Goal: Task Accomplishment & Management: Complete application form

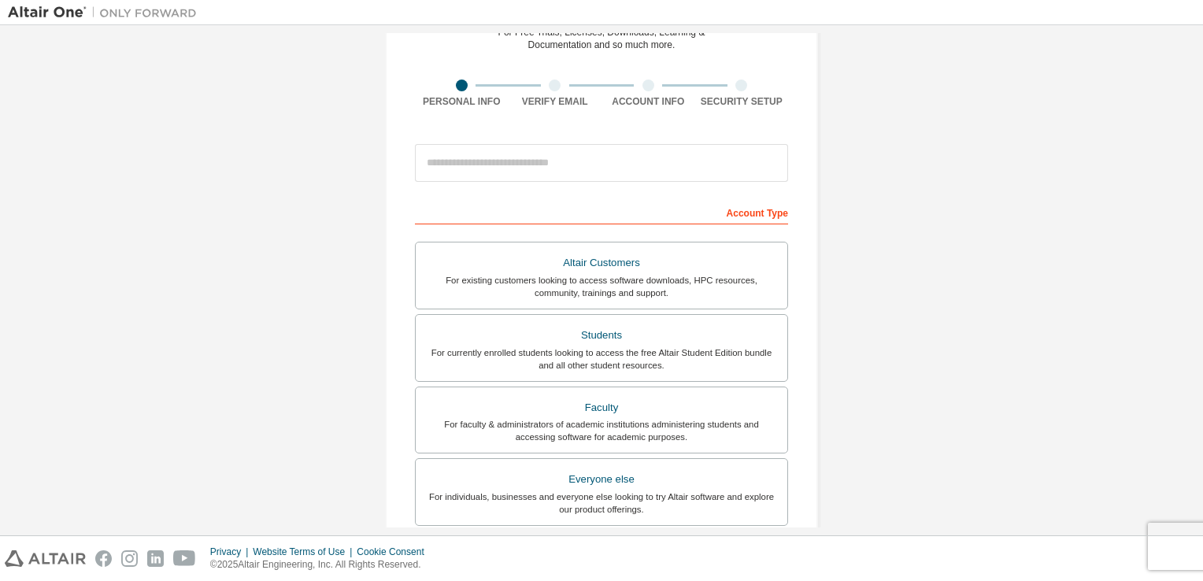
scroll to position [85, 0]
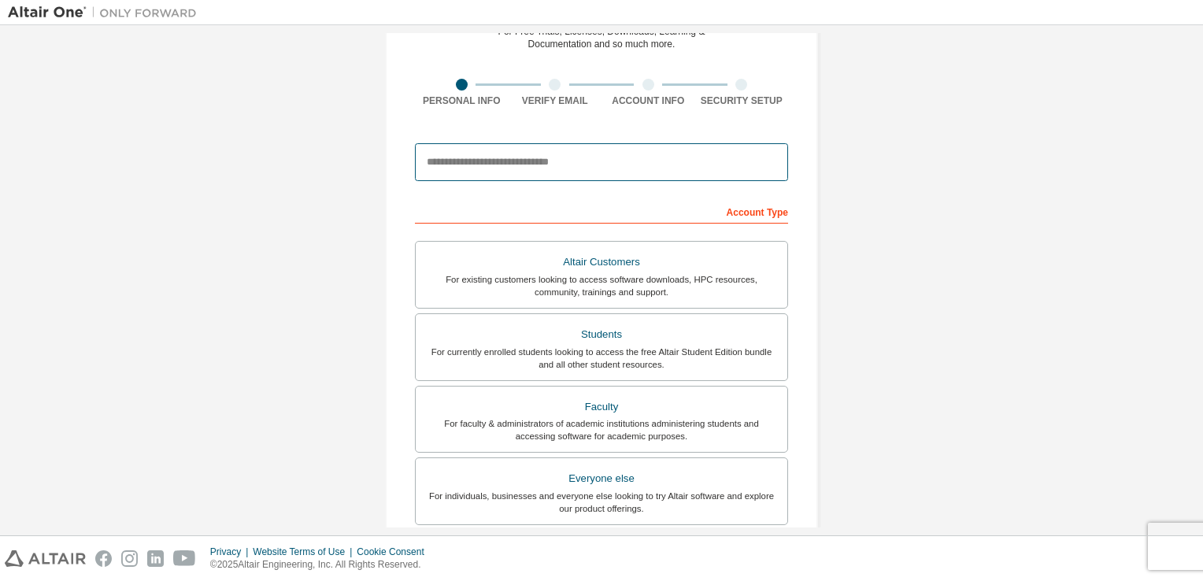
click at [530, 154] on input "email" at bounding box center [601, 162] width 373 height 38
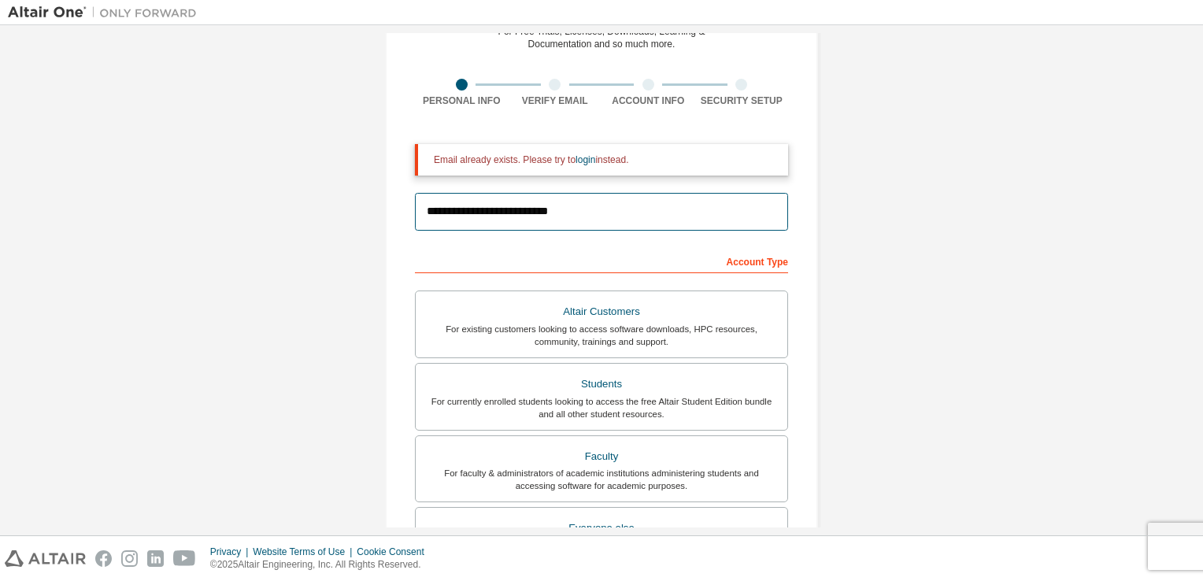
click at [587, 200] on input "**********" at bounding box center [601, 212] width 373 height 38
type input "*"
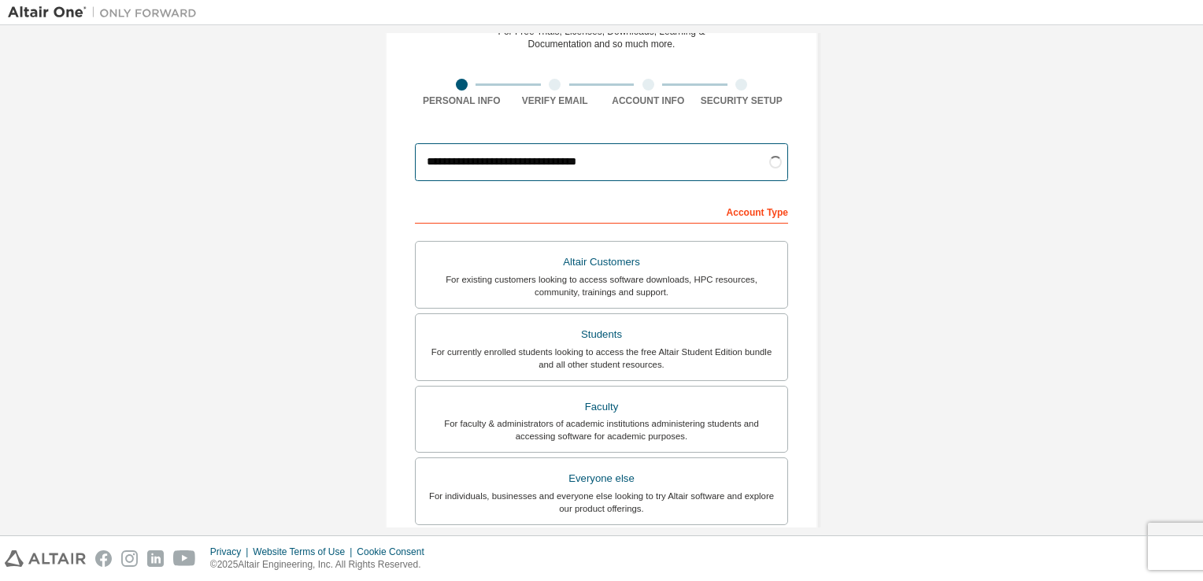
type input "**********"
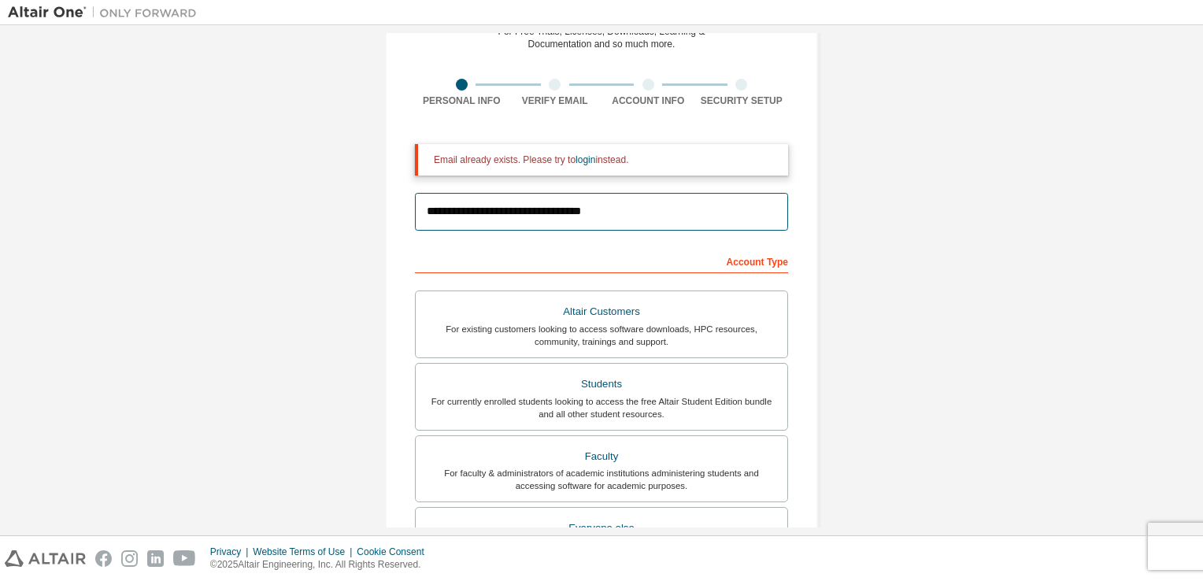
click at [661, 201] on input "**********" at bounding box center [601, 212] width 373 height 38
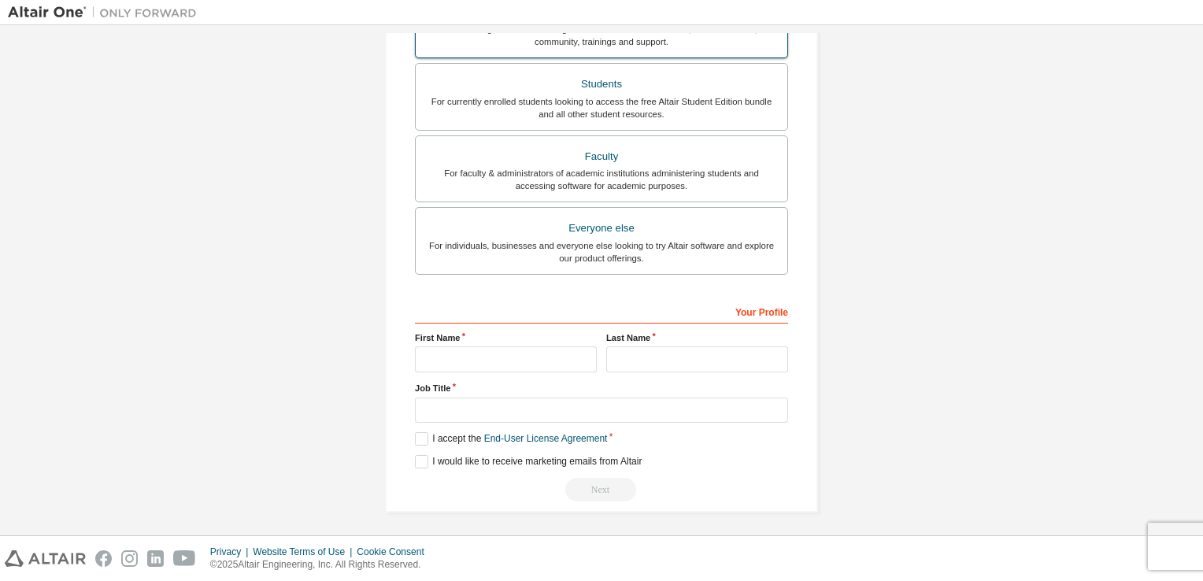
scroll to position [0, 0]
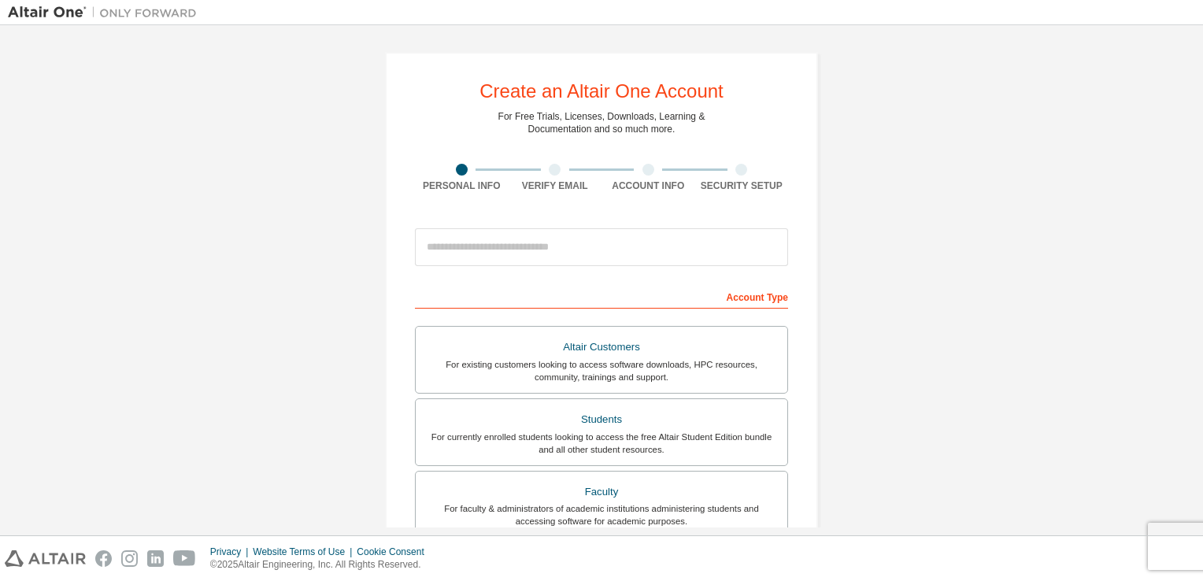
click at [461, 176] on div "Personal Info" at bounding box center [462, 178] width 94 height 28
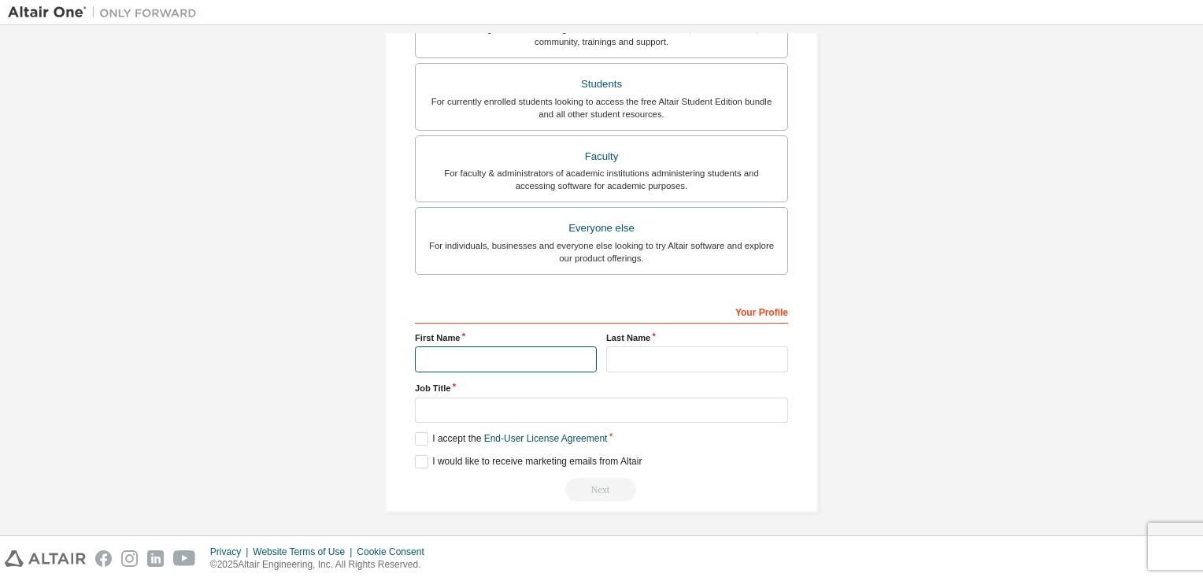
click at [461, 350] on input "text" at bounding box center [506, 359] width 182 height 26
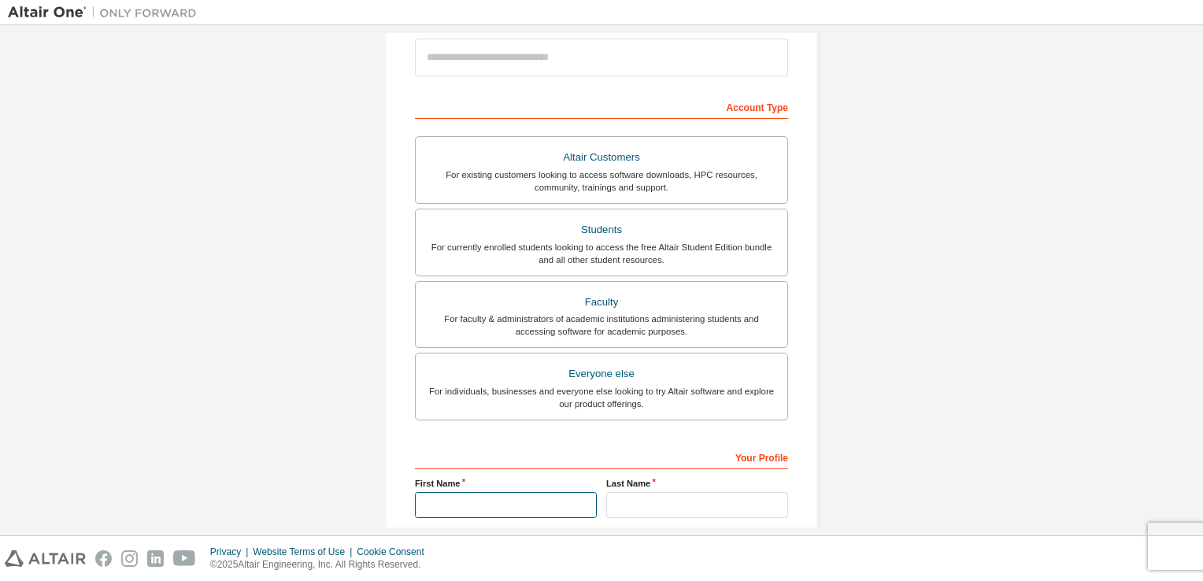
scroll to position [187, 0]
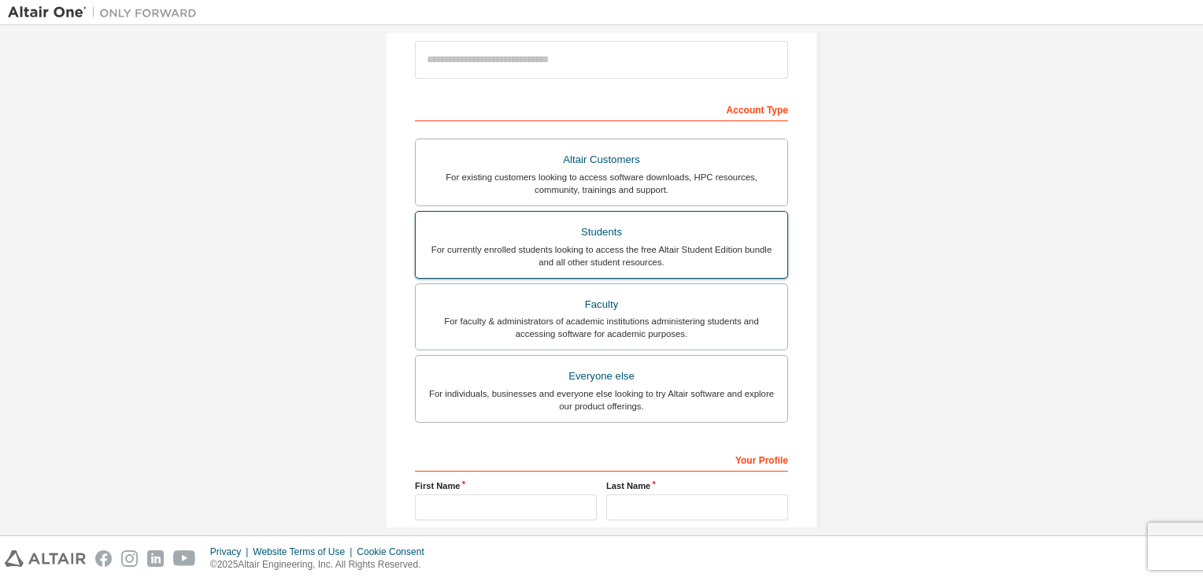
click at [557, 226] on div "Students" at bounding box center [601, 232] width 353 height 22
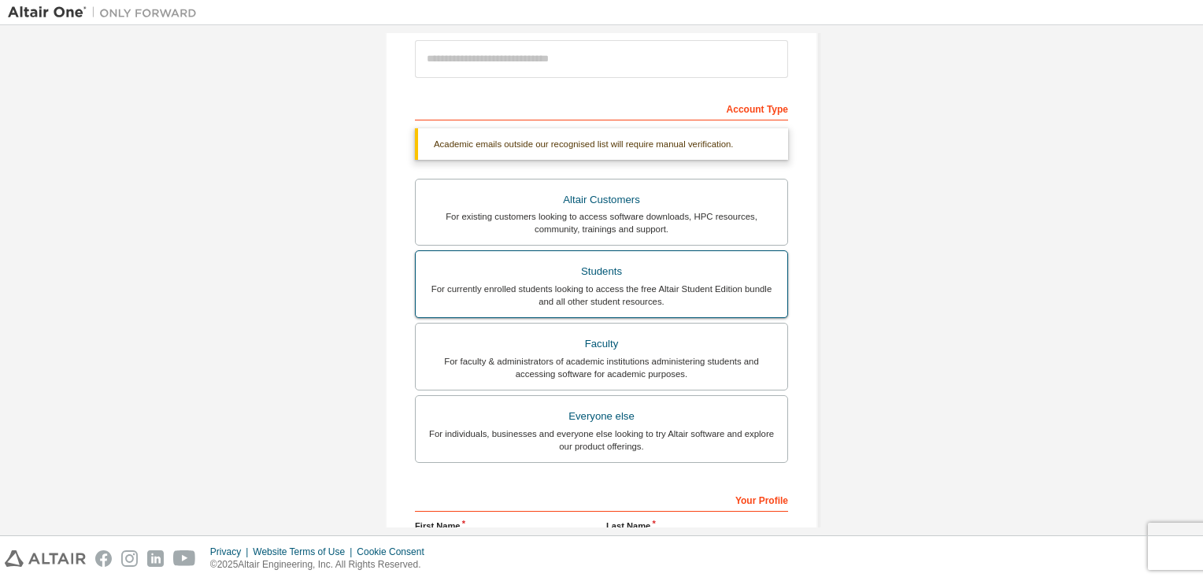
scroll to position [376, 0]
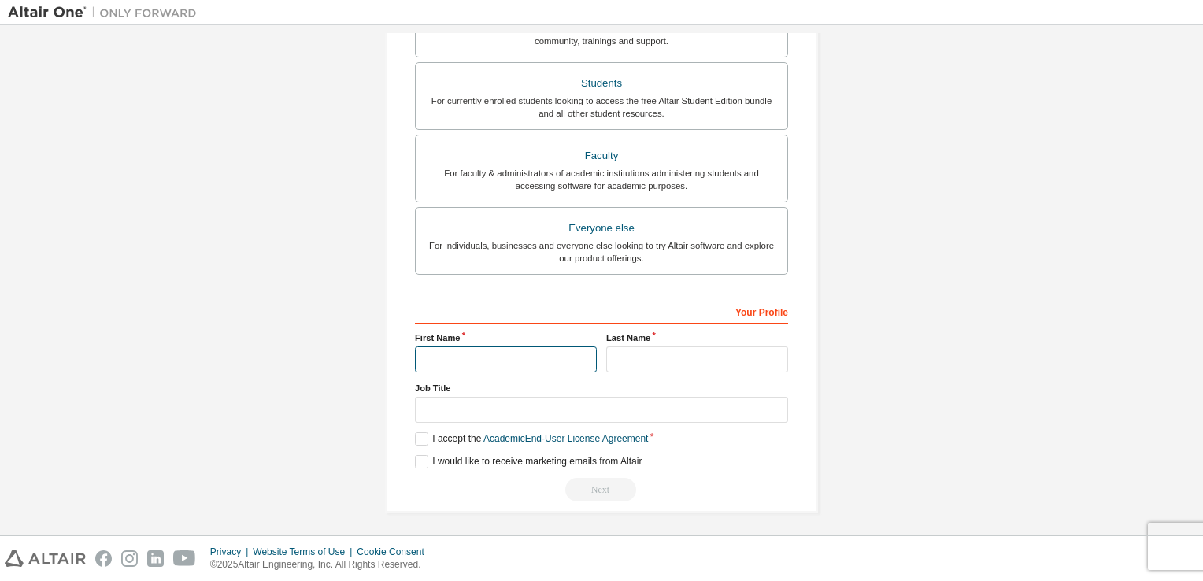
click at [501, 360] on input "text" at bounding box center [506, 359] width 182 height 26
type input "*****"
click at [619, 365] on input "text" at bounding box center [697, 359] width 182 height 26
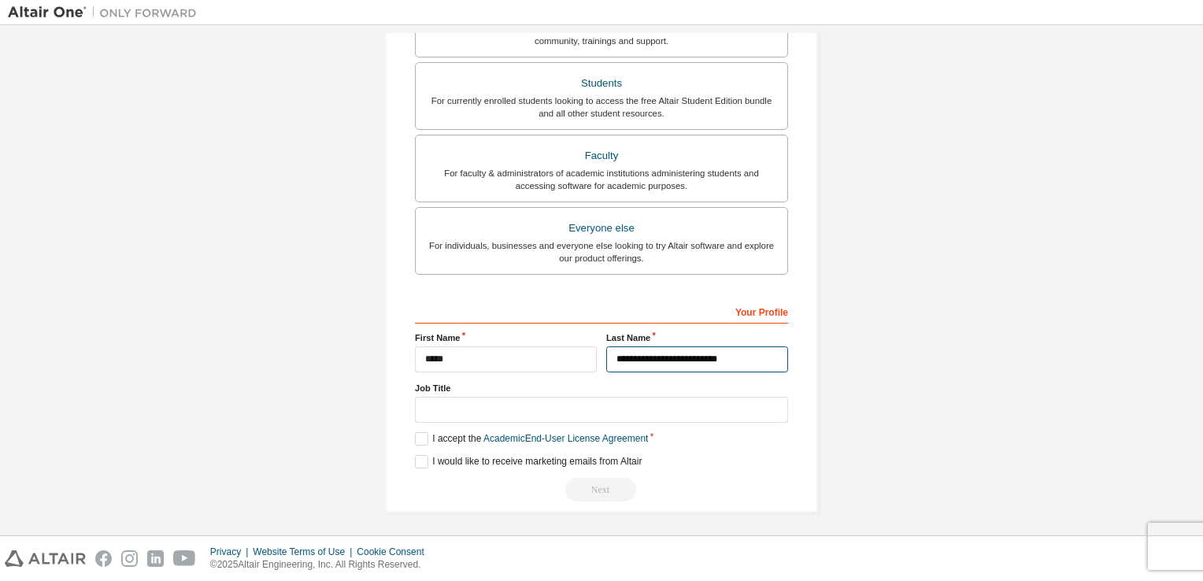
type input "**********"
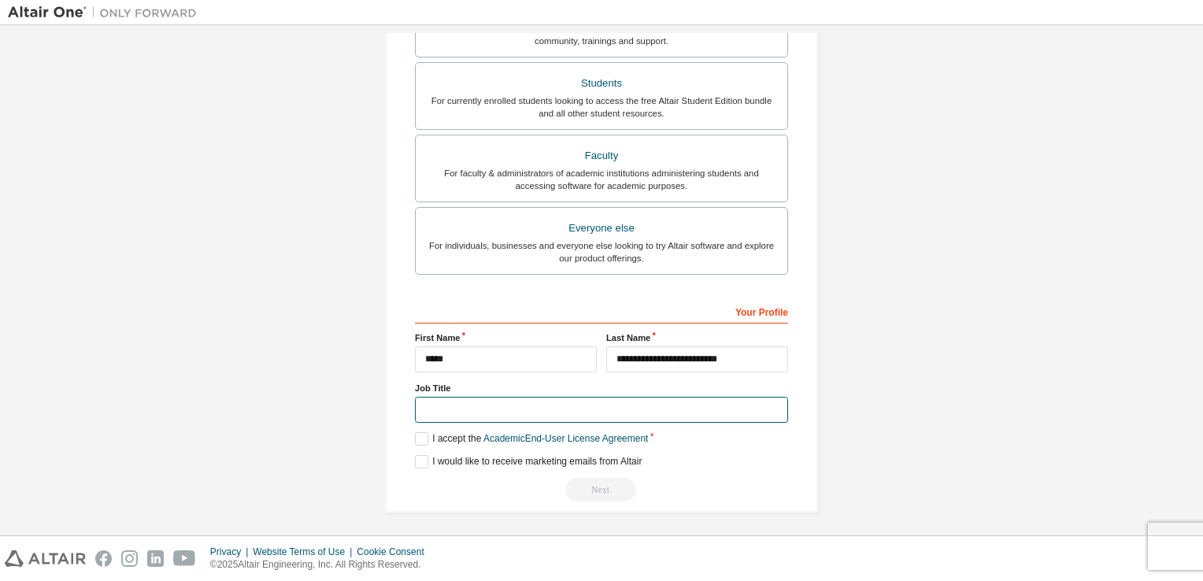
click at [580, 417] on input "text" at bounding box center [601, 410] width 373 height 26
type input "*******"
click at [416, 432] on label "I accept the Academic End-User License Agreement" at bounding box center [531, 438] width 233 height 13
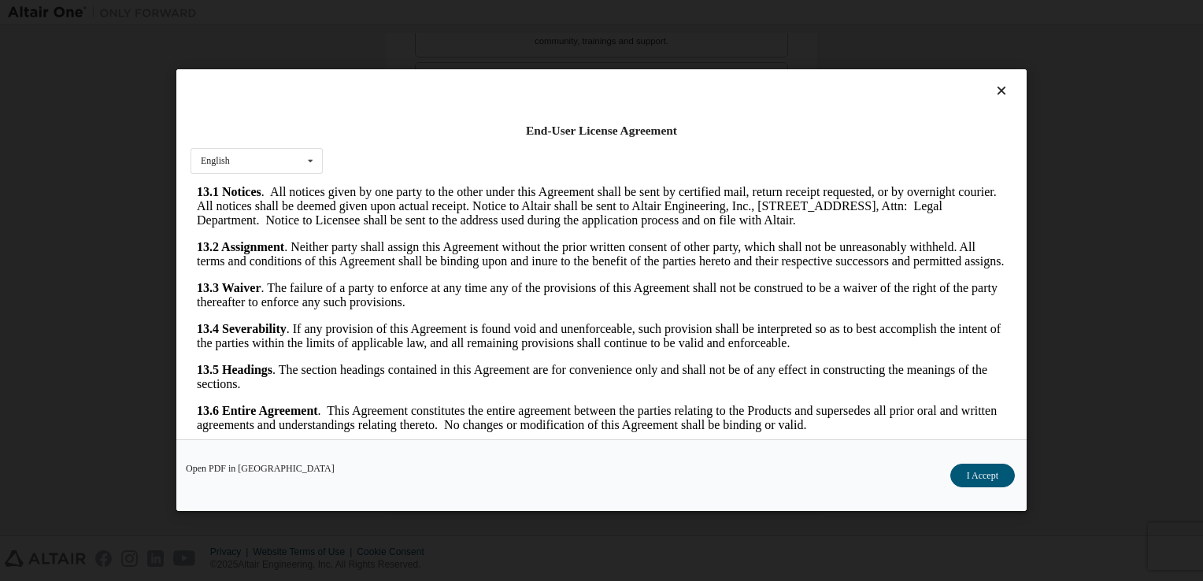
scroll to position [22, 0]
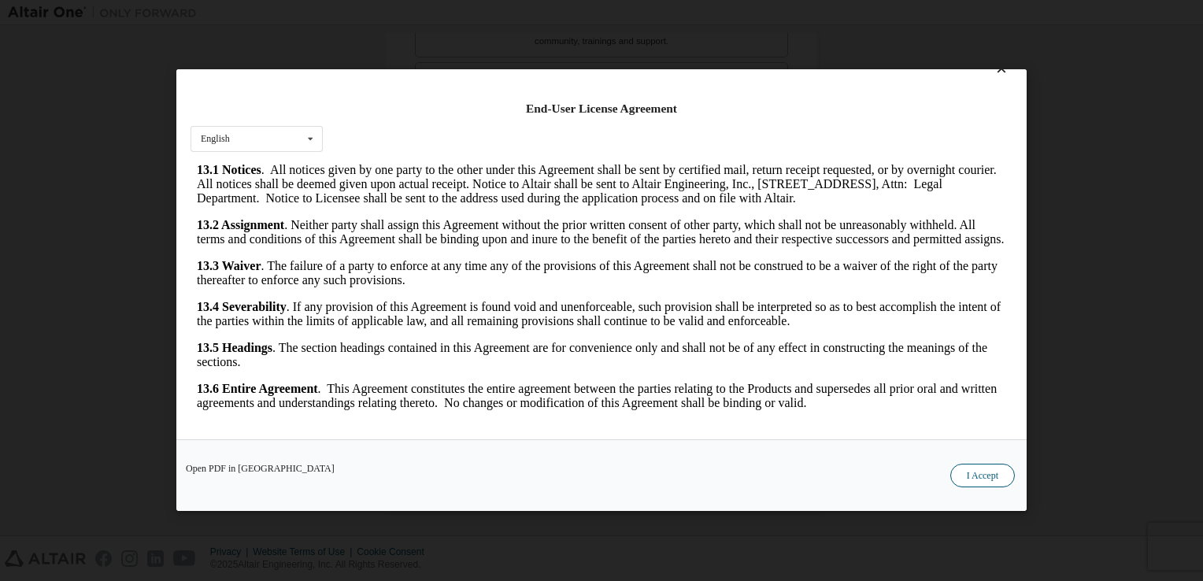
click at [988, 469] on button "I Accept" at bounding box center [982, 477] width 65 height 24
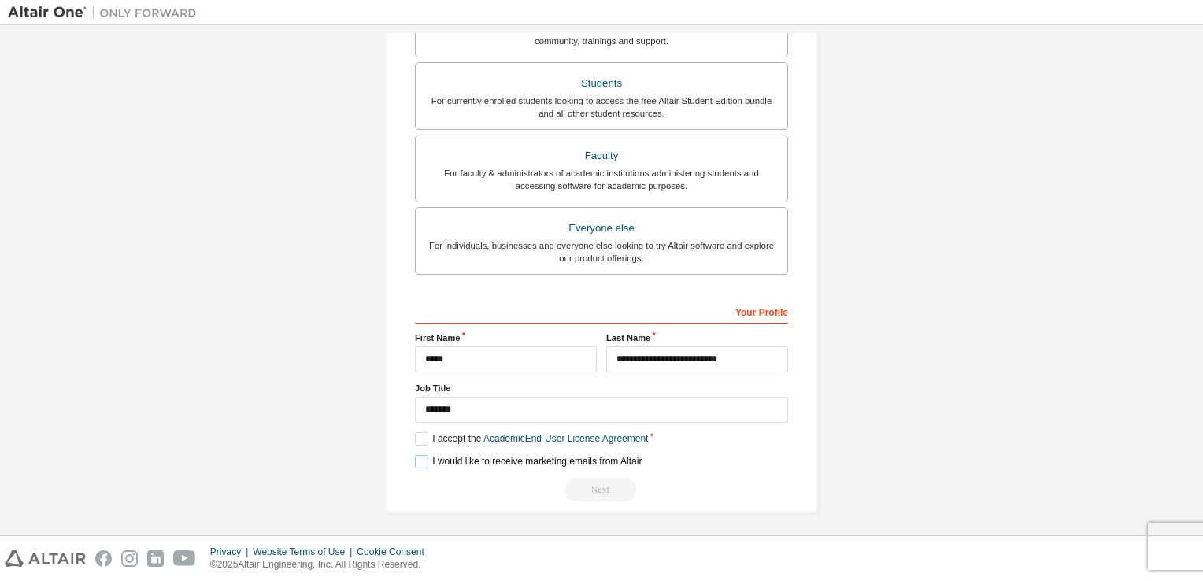
click at [422, 457] on label "I would like to receive marketing emails from Altair" at bounding box center [528, 461] width 227 height 13
click at [586, 482] on div "Next" at bounding box center [601, 490] width 373 height 24
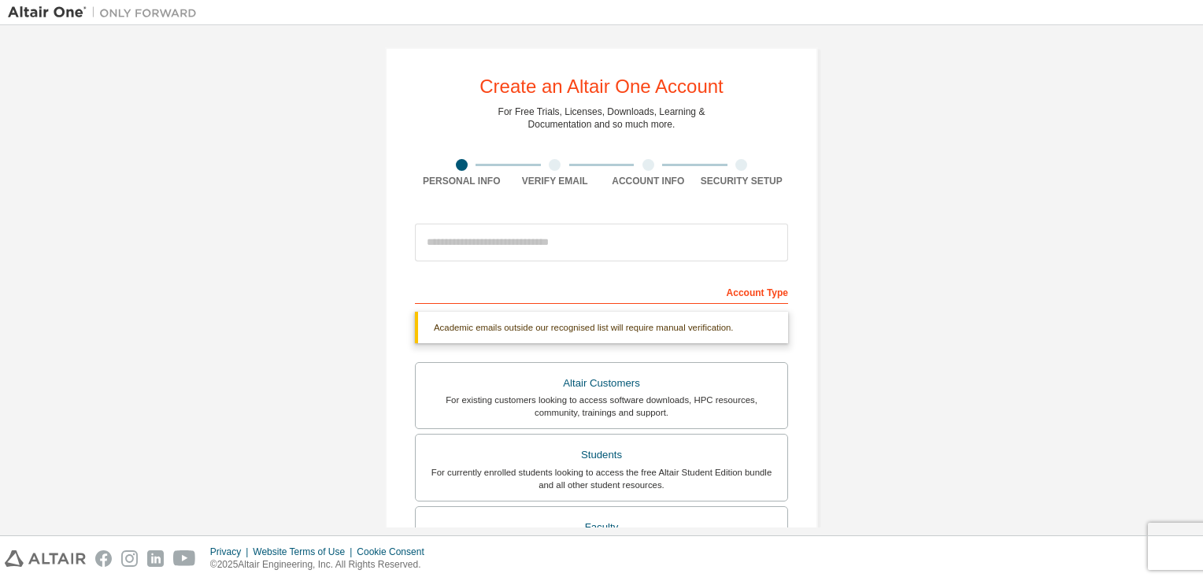
scroll to position [0, 0]
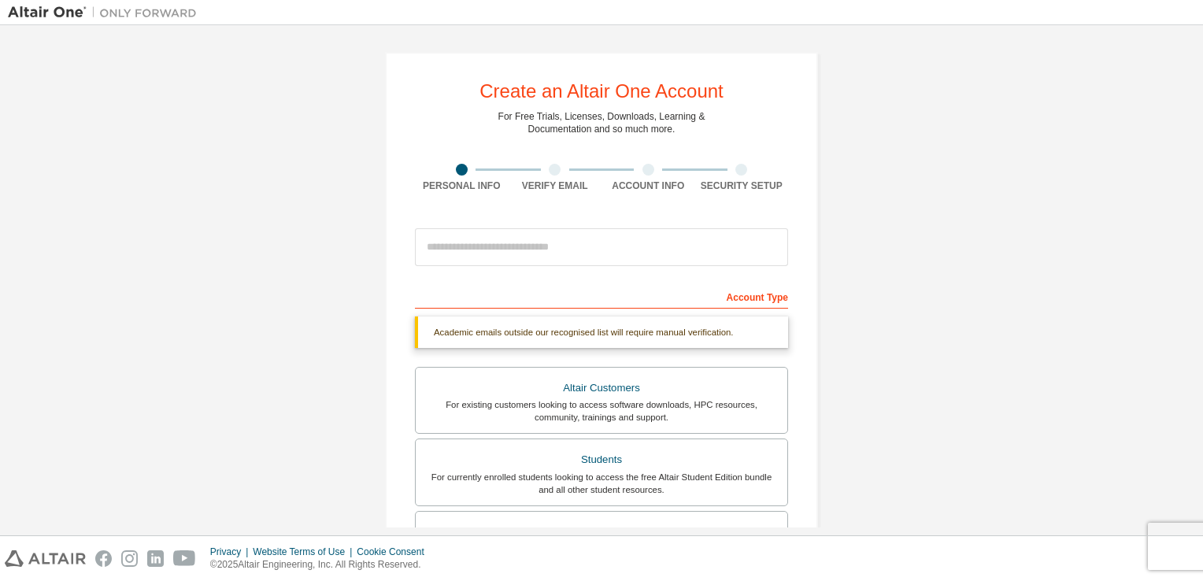
click at [532, 268] on div at bounding box center [601, 247] width 373 height 54
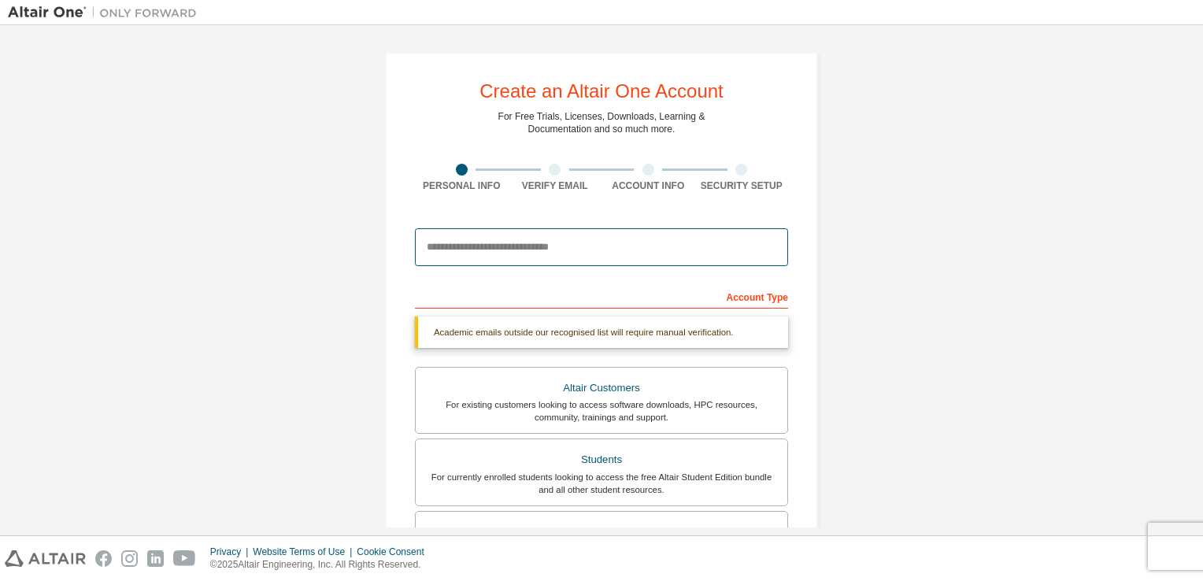
click at [531, 264] on input "email" at bounding box center [601, 247] width 373 height 38
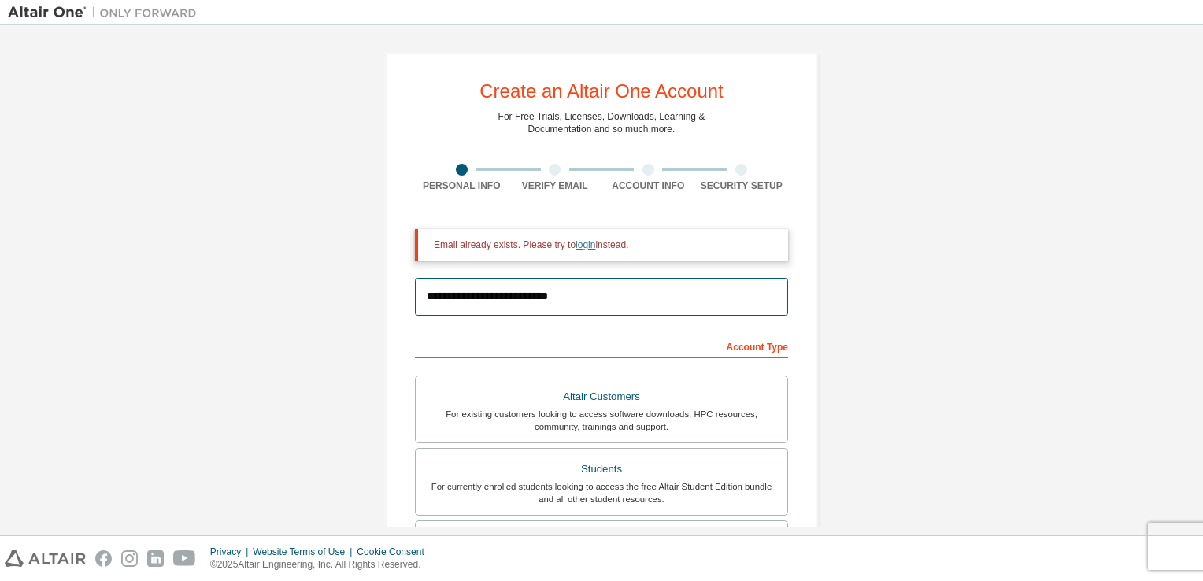
type input "**********"
click at [583, 243] on link "login" at bounding box center [586, 244] width 20 height 11
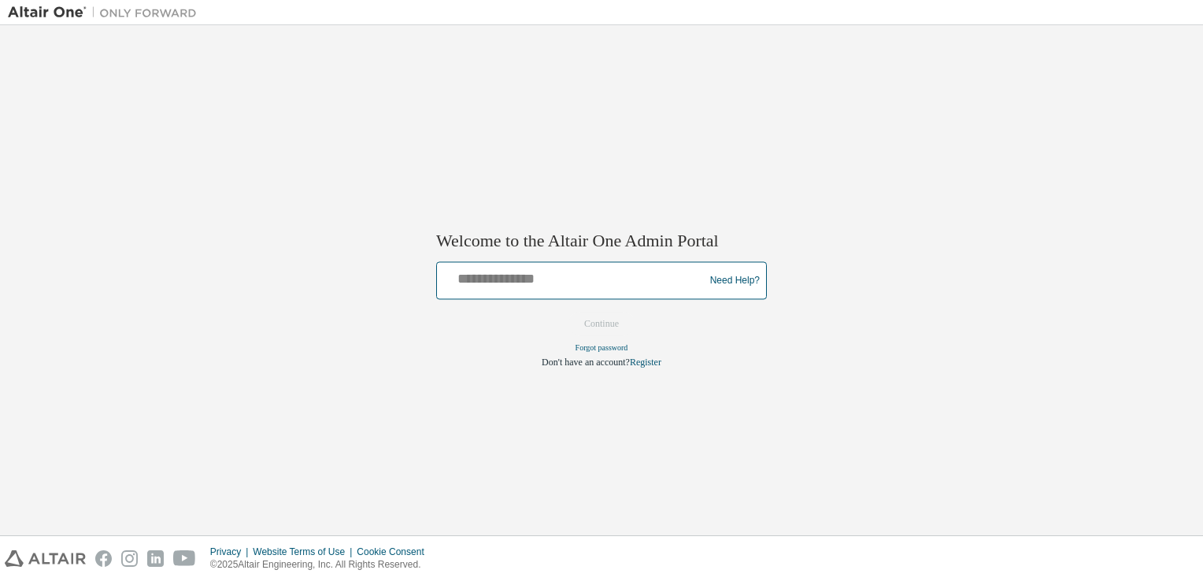
click at [572, 288] on input "text" at bounding box center [572, 277] width 259 height 23
type input "*"
type input "**********"
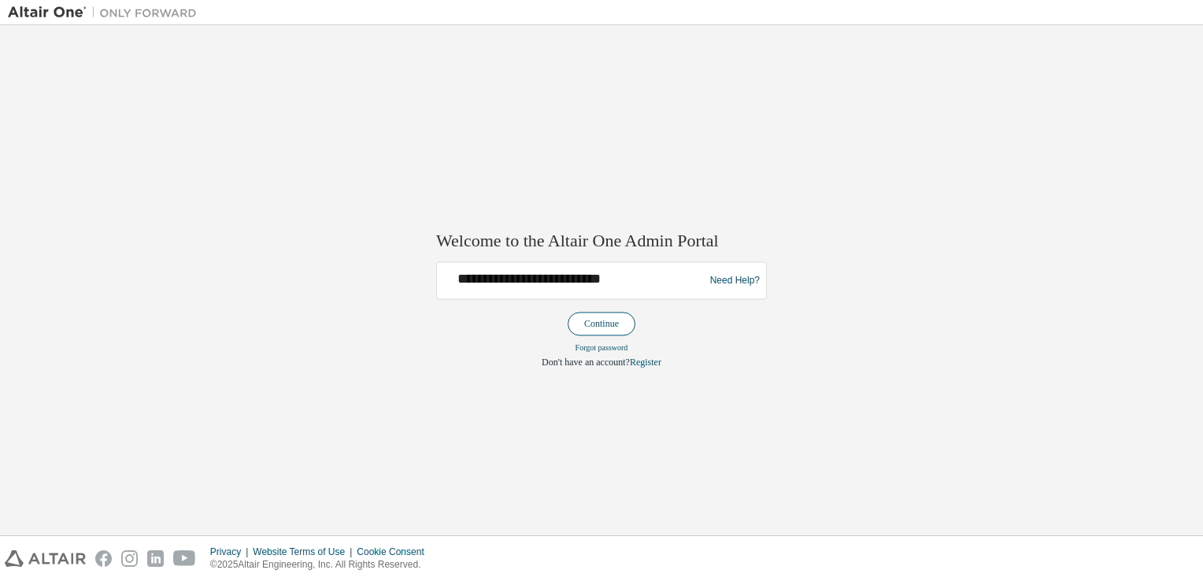
click at [618, 329] on button "Continue" at bounding box center [602, 325] width 68 height 24
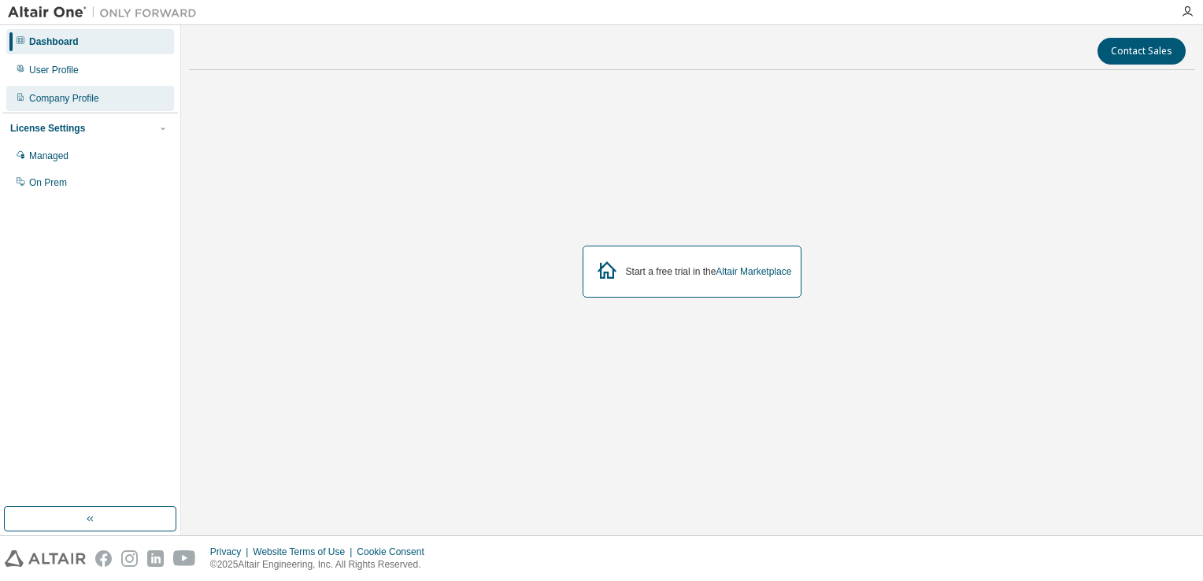
click at [105, 93] on div "Company Profile" at bounding box center [90, 98] width 168 height 25
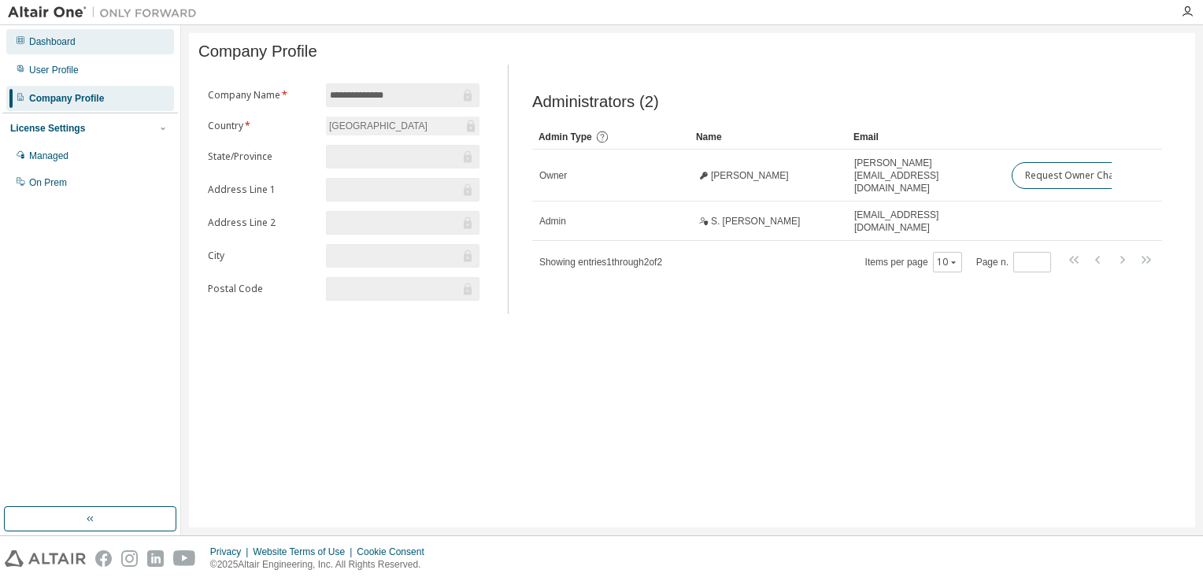
click at [103, 39] on div "Dashboard" at bounding box center [90, 41] width 168 height 25
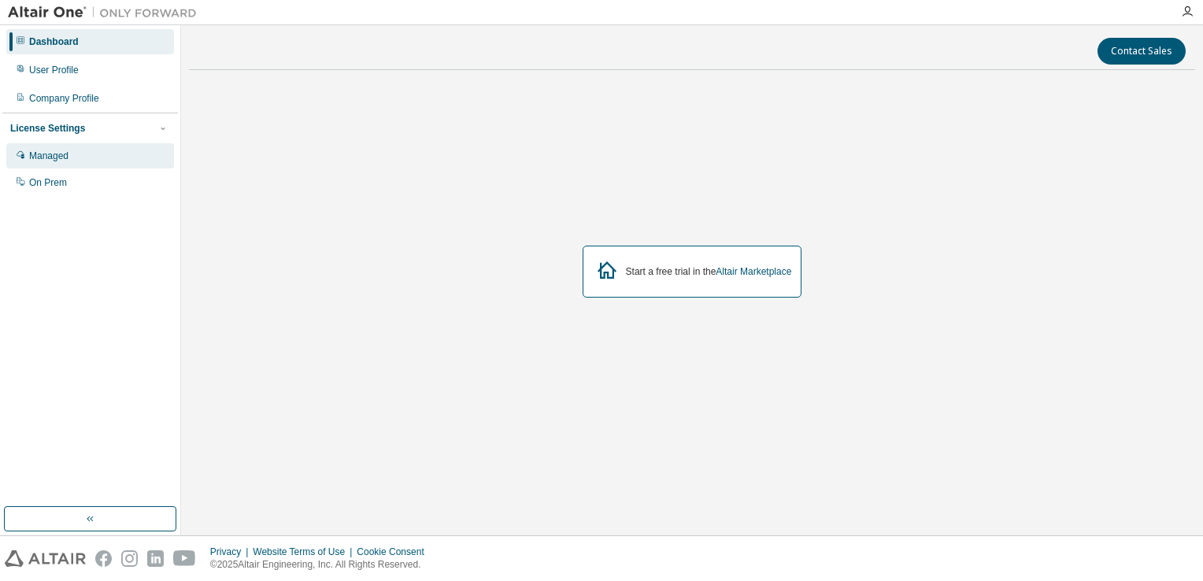
click at [102, 143] on div "Managed" at bounding box center [90, 155] width 168 height 25
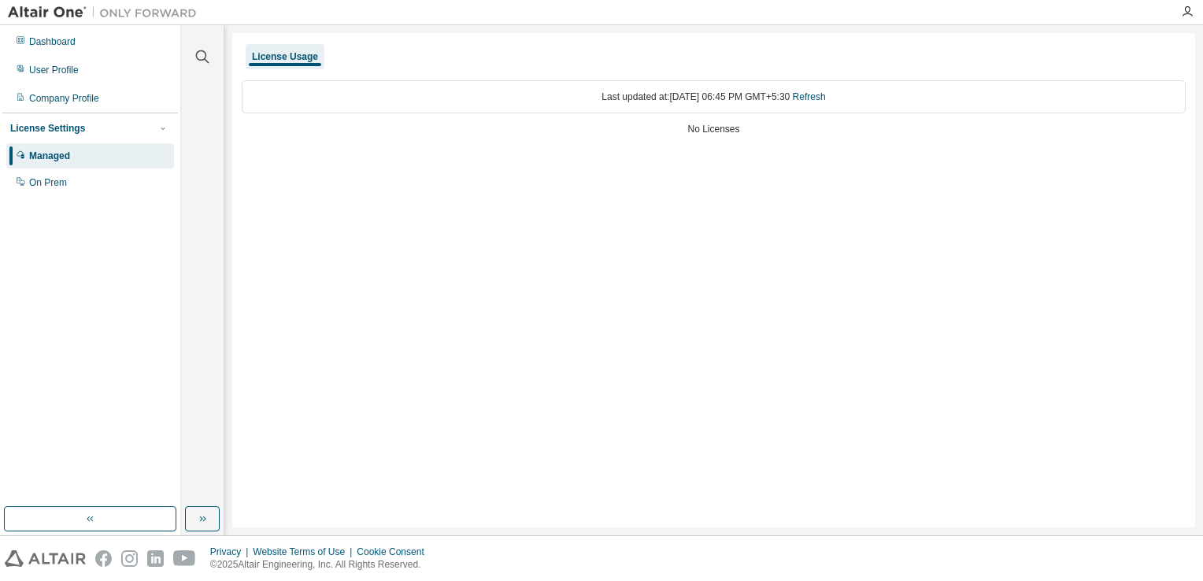
click at [88, 167] on div "Managed" at bounding box center [90, 155] width 168 height 25
click at [72, 176] on div "On Prem" at bounding box center [90, 182] width 168 height 25
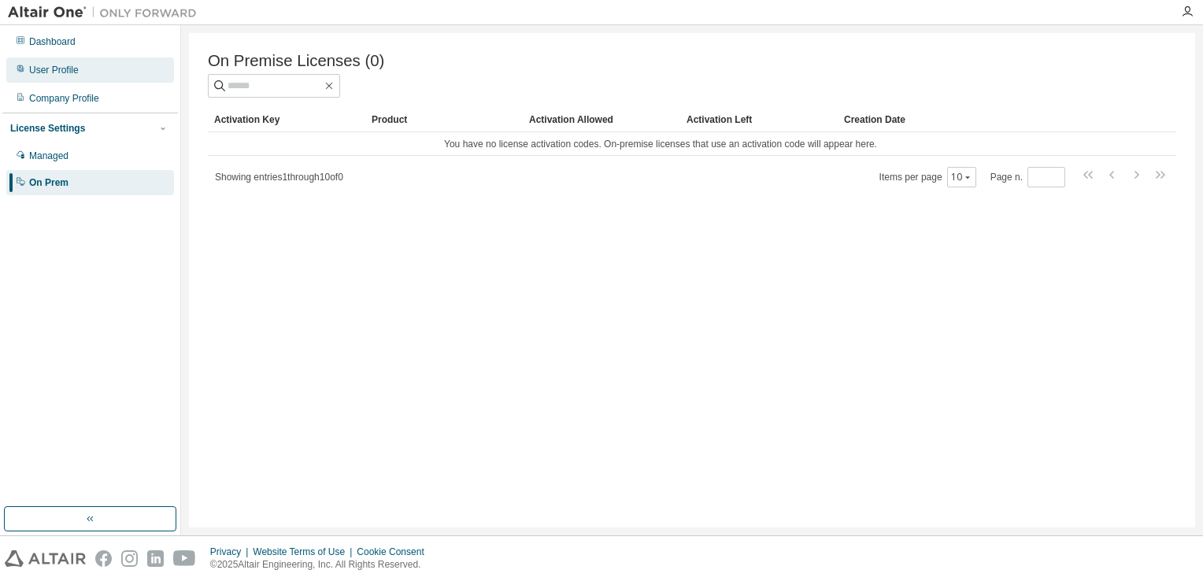
click at [72, 69] on div "User Profile" at bounding box center [54, 70] width 50 height 13
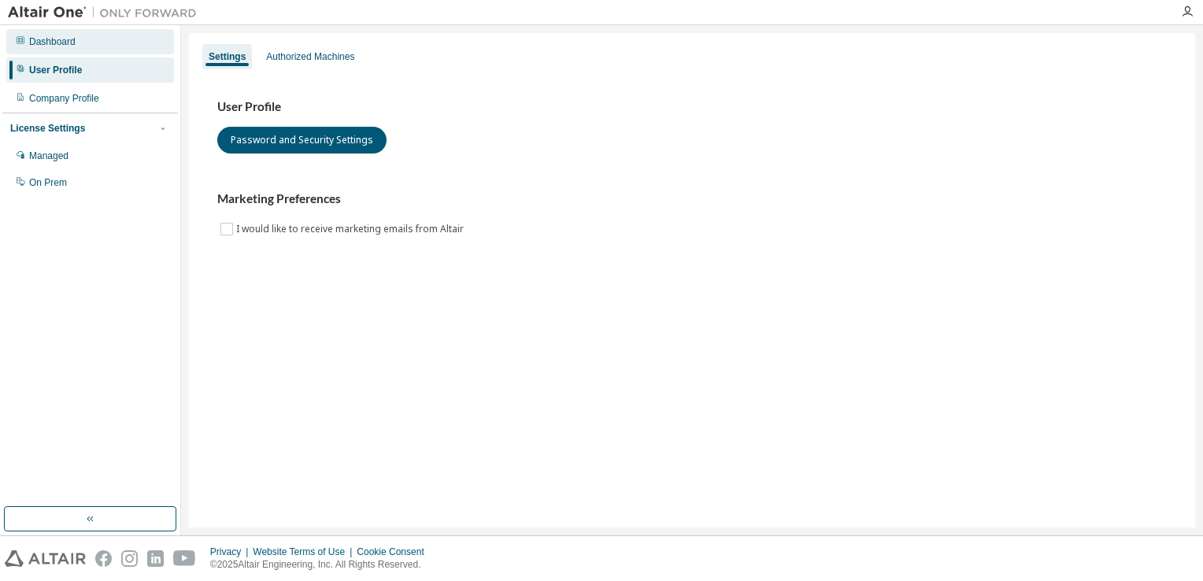
click at [72, 44] on div "Dashboard" at bounding box center [52, 41] width 46 height 13
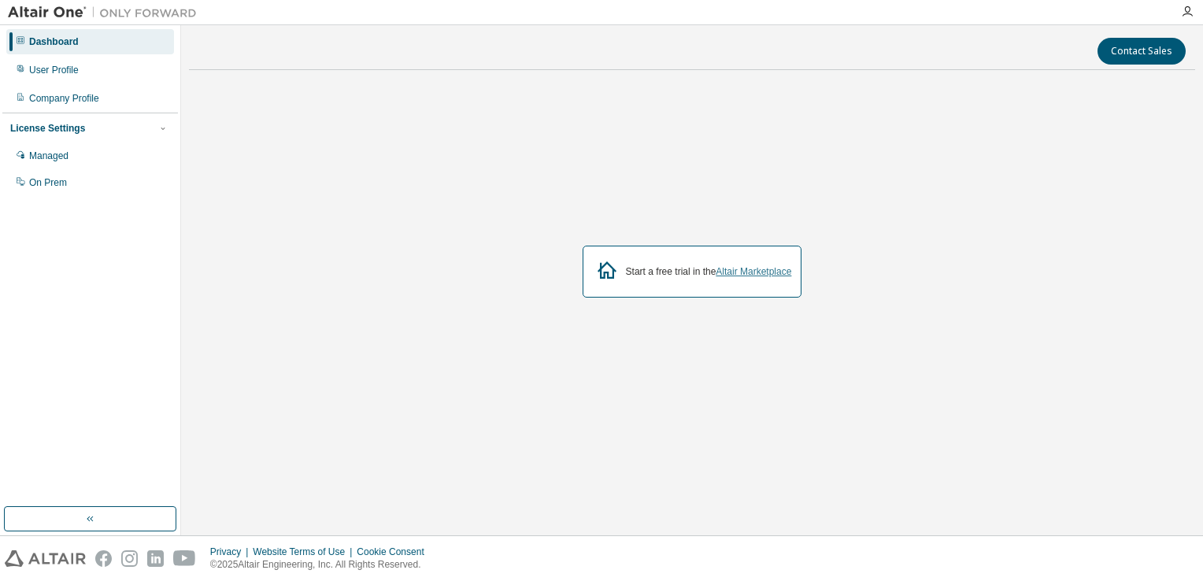
click at [762, 266] on link "Altair Marketplace" at bounding box center [754, 271] width 76 height 11
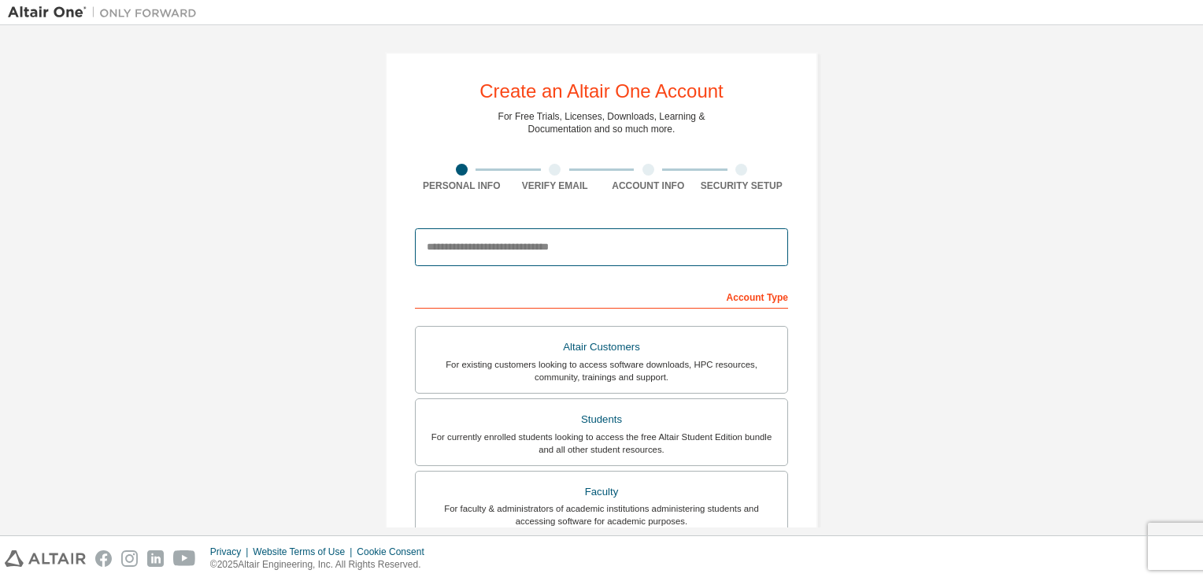
click at [565, 252] on input "email" at bounding box center [601, 247] width 373 height 38
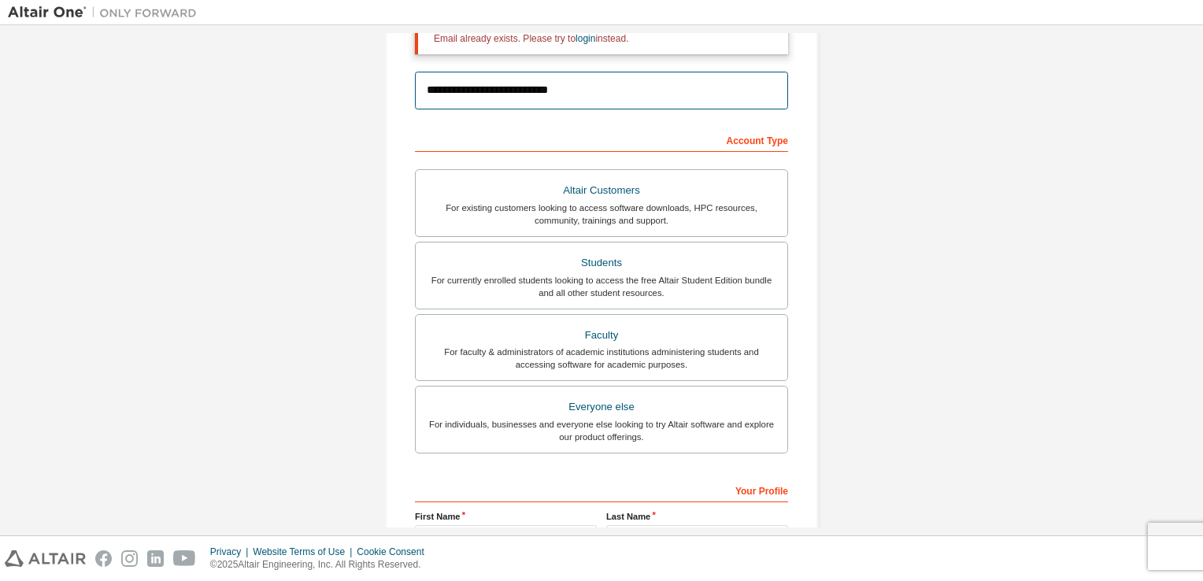
scroll to position [210, 0]
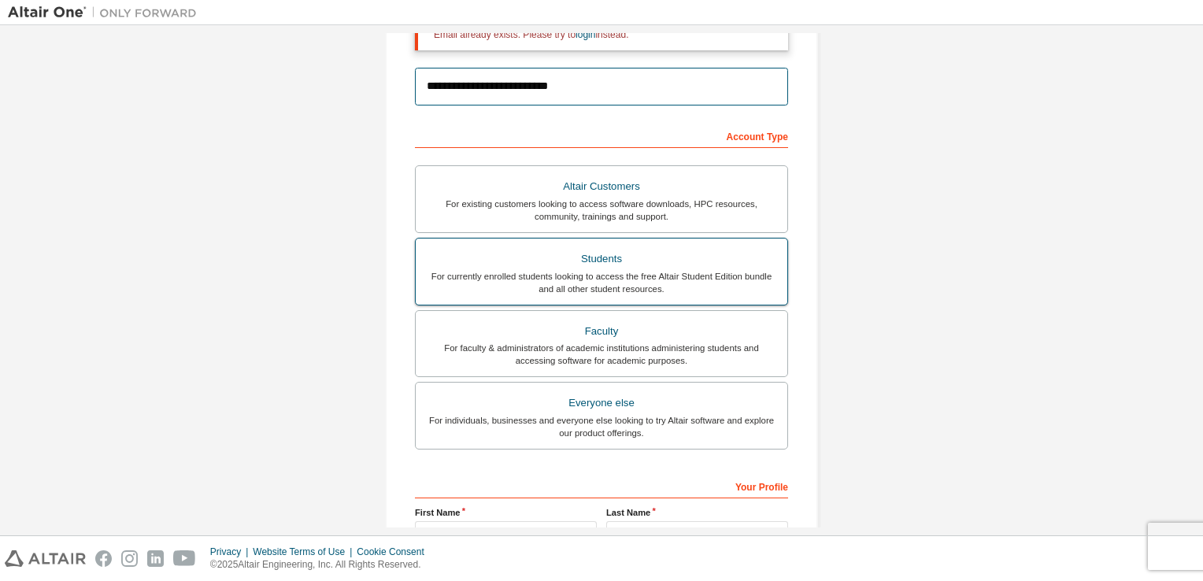
type input "**********"
click at [564, 250] on div "Students" at bounding box center [601, 259] width 353 height 22
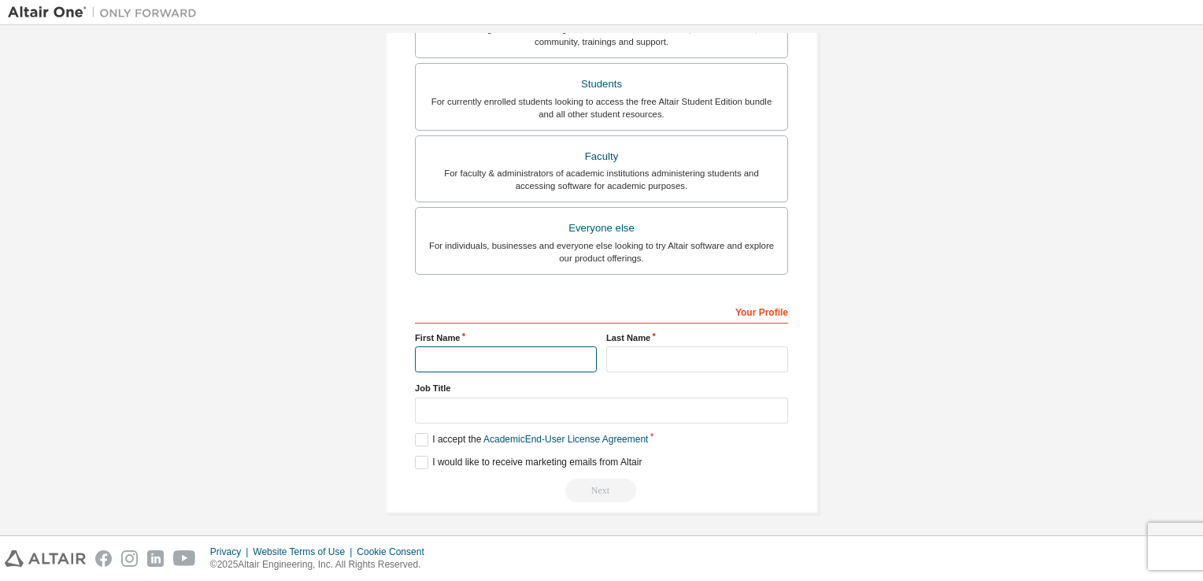
click at [523, 357] on input "text" at bounding box center [506, 359] width 182 height 26
type input "*****"
click at [632, 357] on input "text" at bounding box center [697, 359] width 182 height 26
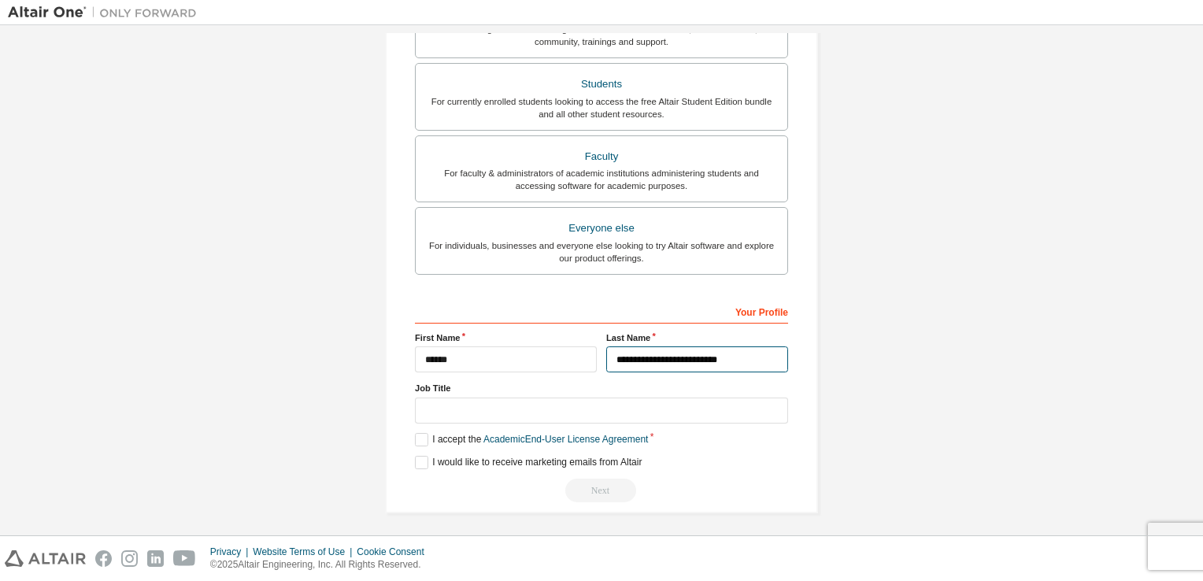
type input "**********"
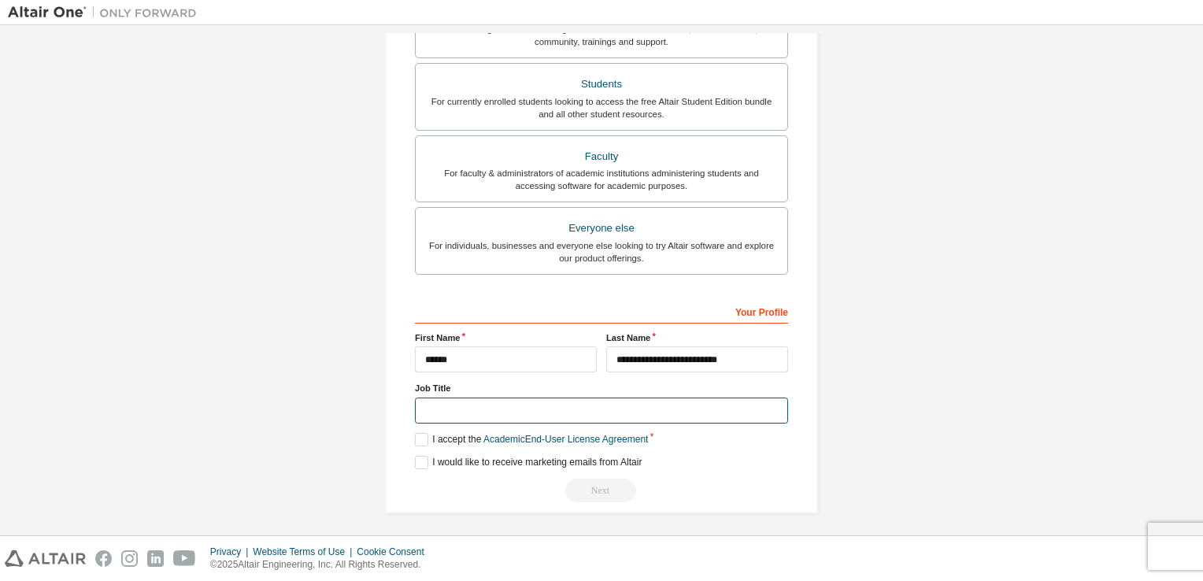
click at [567, 401] on input "text" at bounding box center [601, 411] width 373 height 26
type input "*******"
click at [420, 435] on label "I accept the Academic End-User License Agreement" at bounding box center [531, 439] width 233 height 13
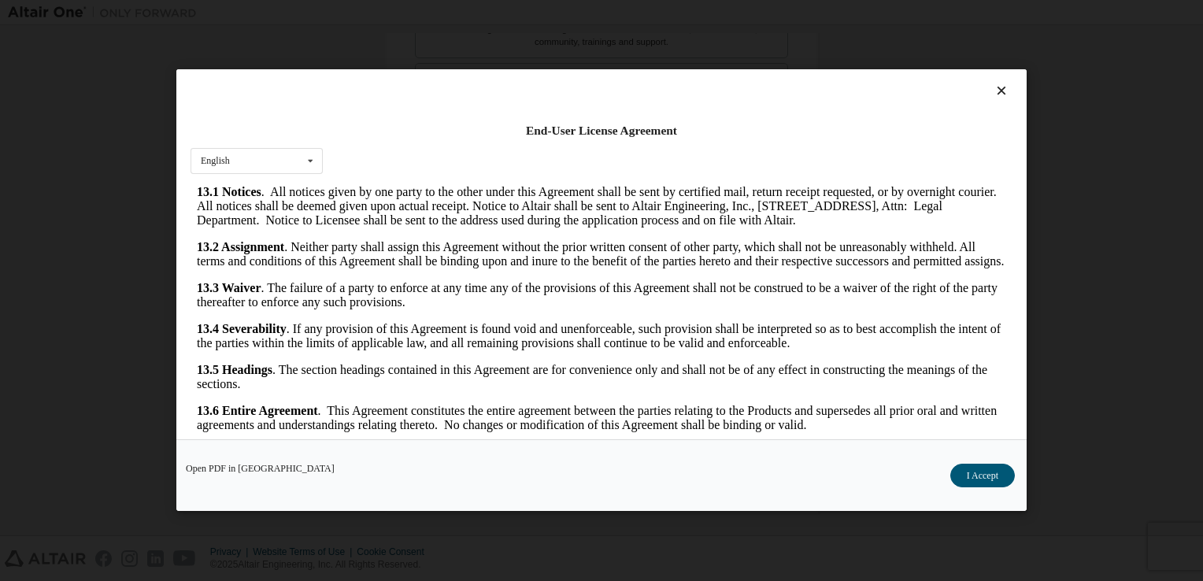
scroll to position [22, 0]
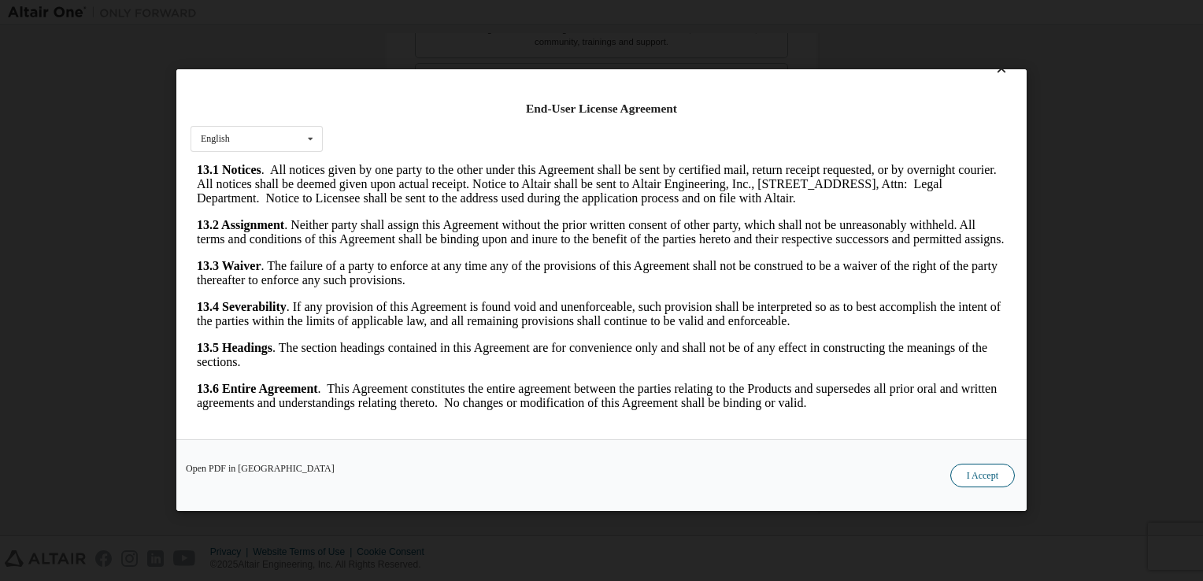
click at [976, 474] on button "I Accept" at bounding box center [982, 477] width 65 height 24
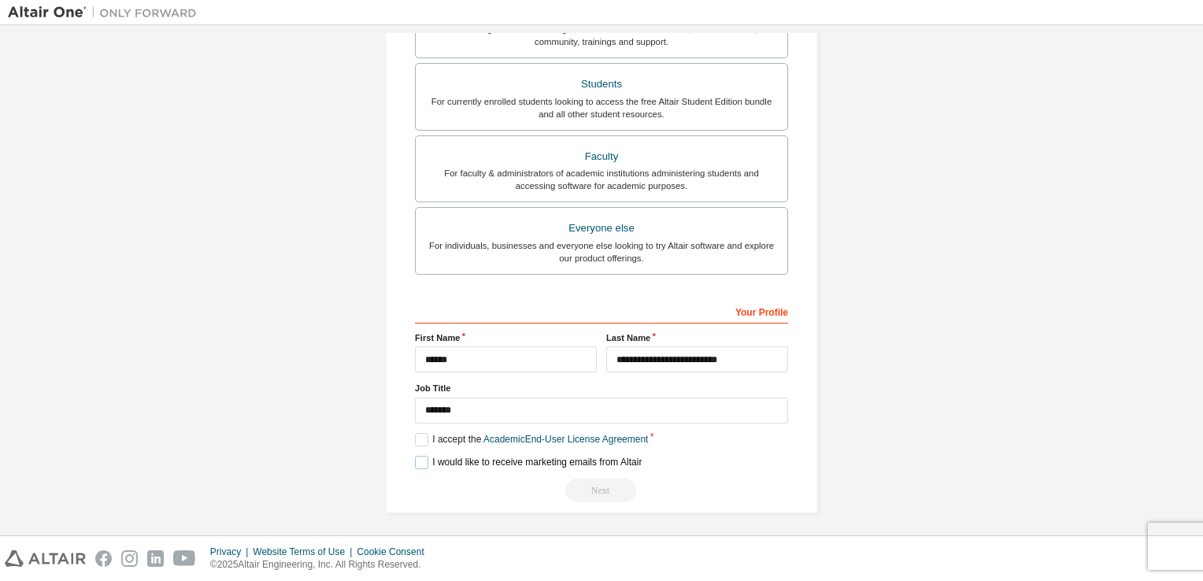
click at [423, 458] on label "I would like to receive marketing emails from Altair" at bounding box center [528, 462] width 227 height 13
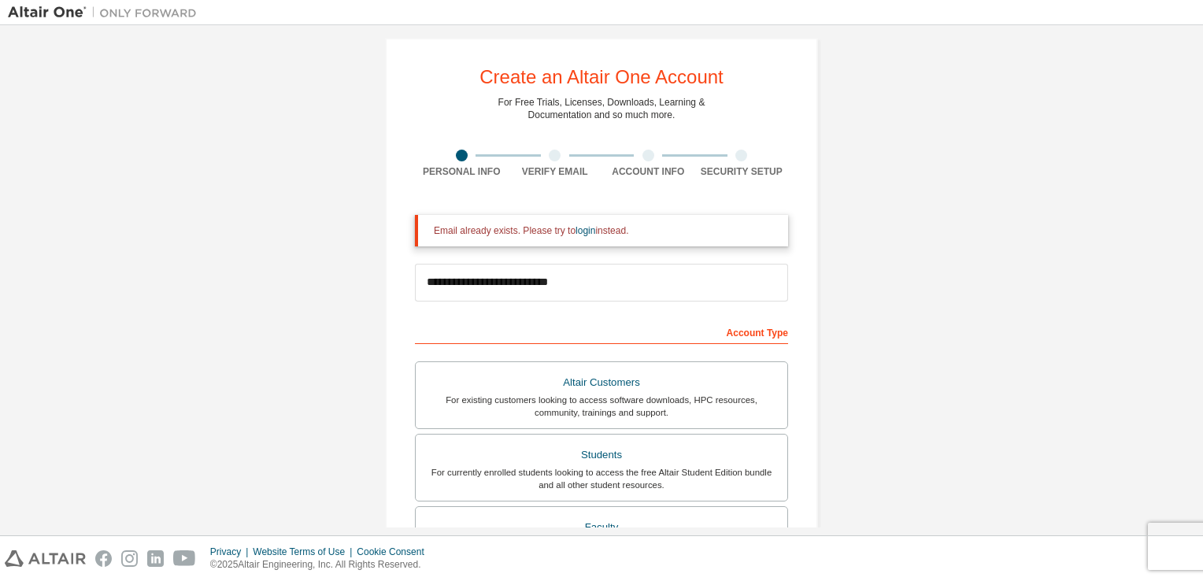
scroll to position [0, 0]
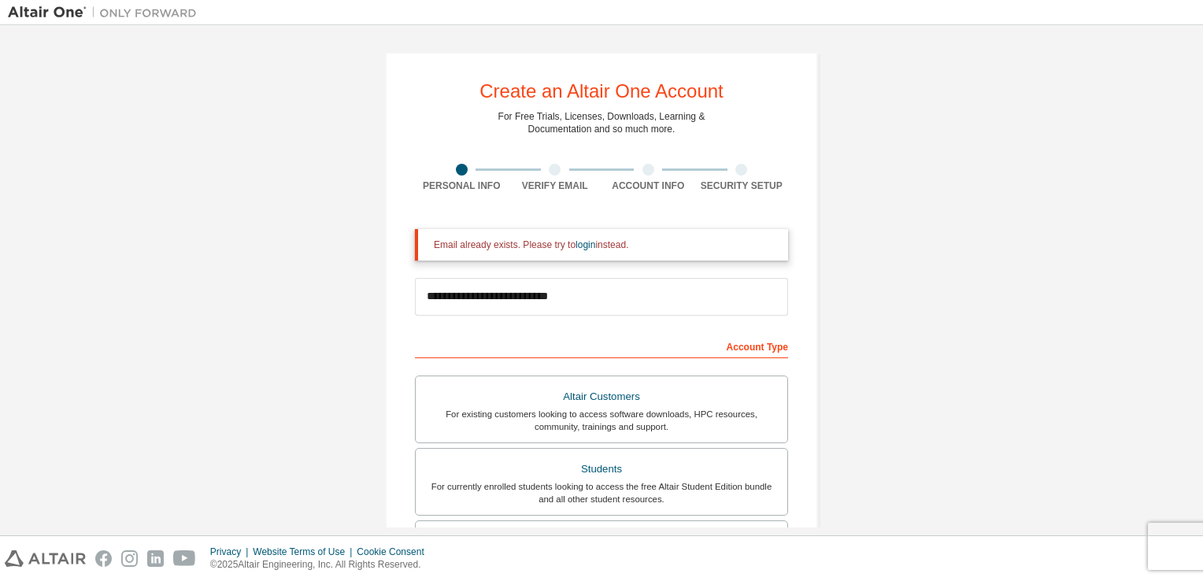
click at [605, 276] on div "**********" at bounding box center [601, 297] width 373 height 54
click at [583, 292] on input "**********" at bounding box center [601, 297] width 373 height 38
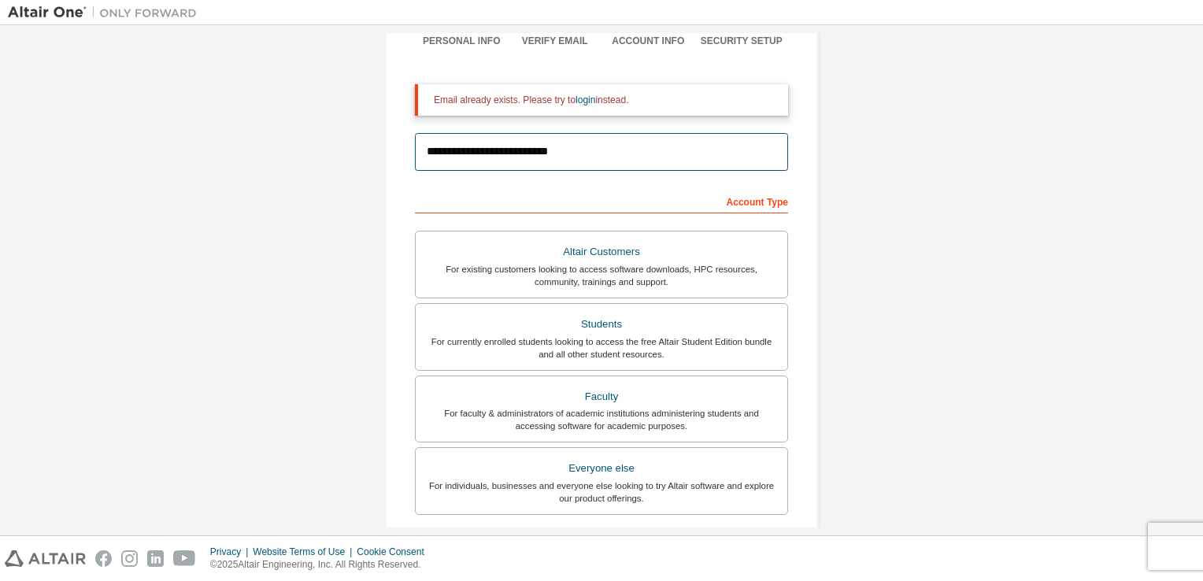
scroll to position [385, 0]
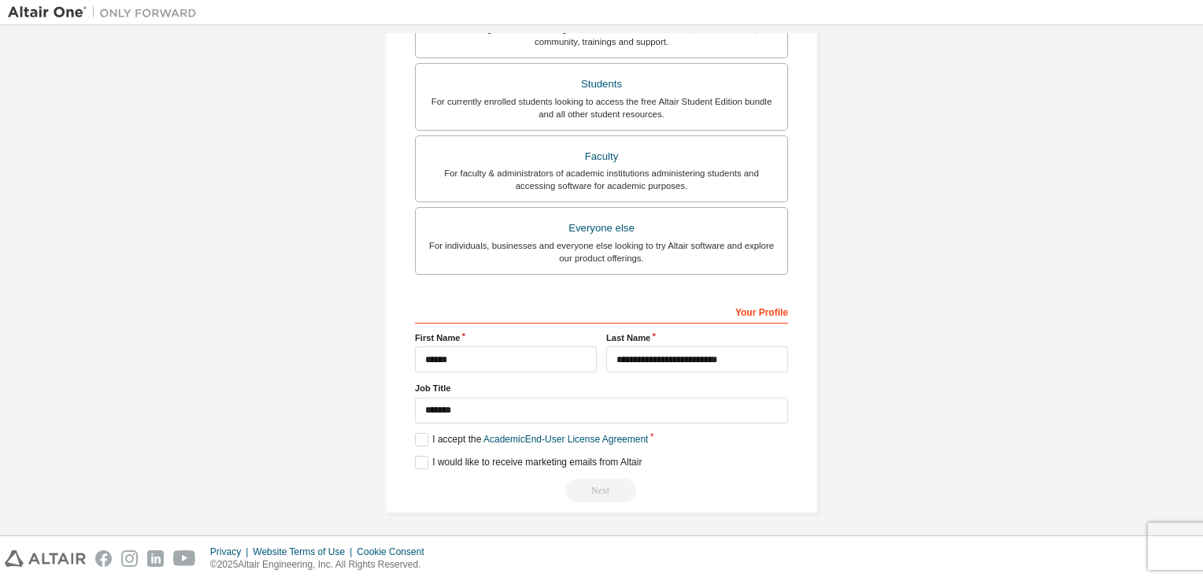
click at [591, 491] on div "Next" at bounding box center [601, 491] width 373 height 24
drag, startPoint x: 591, startPoint y: 491, endPoint x: 600, endPoint y: 486, distance: 10.6
click at [600, 486] on div "Next" at bounding box center [601, 491] width 373 height 24
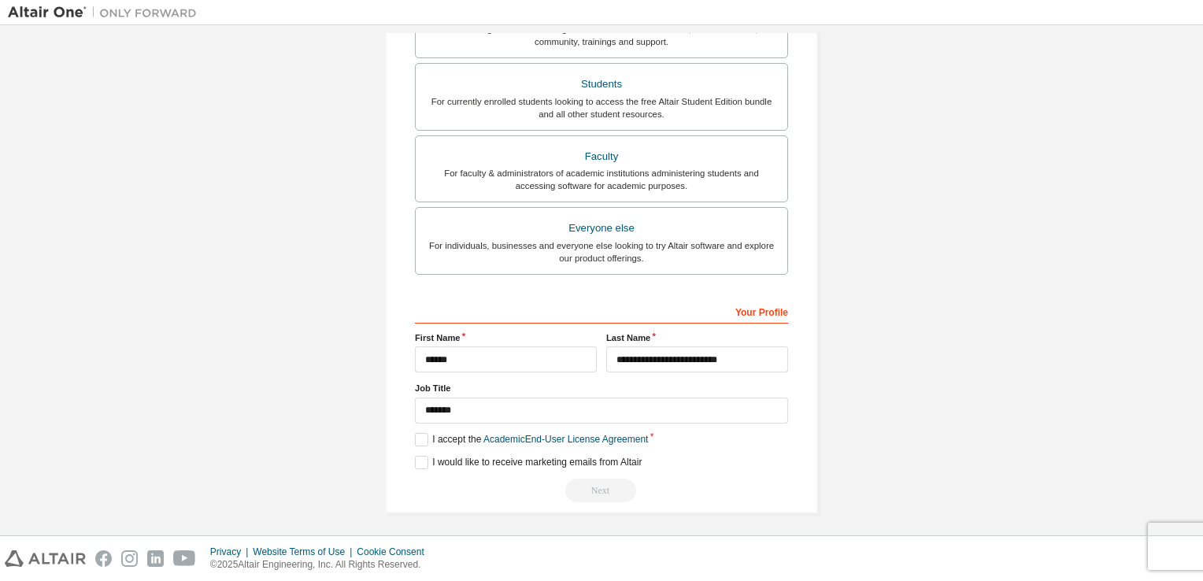
scroll to position [0, 0]
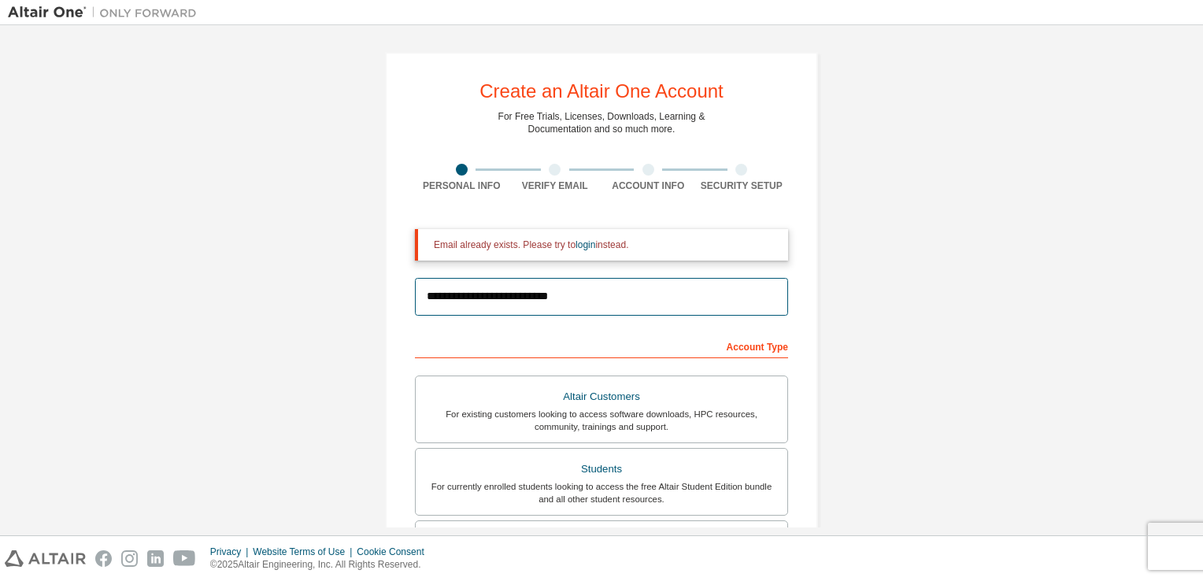
drag, startPoint x: 595, startPoint y: 295, endPoint x: 377, endPoint y: 324, distance: 220.0
click at [377, 324] on div "**********" at bounding box center [601, 475] width 471 height 884
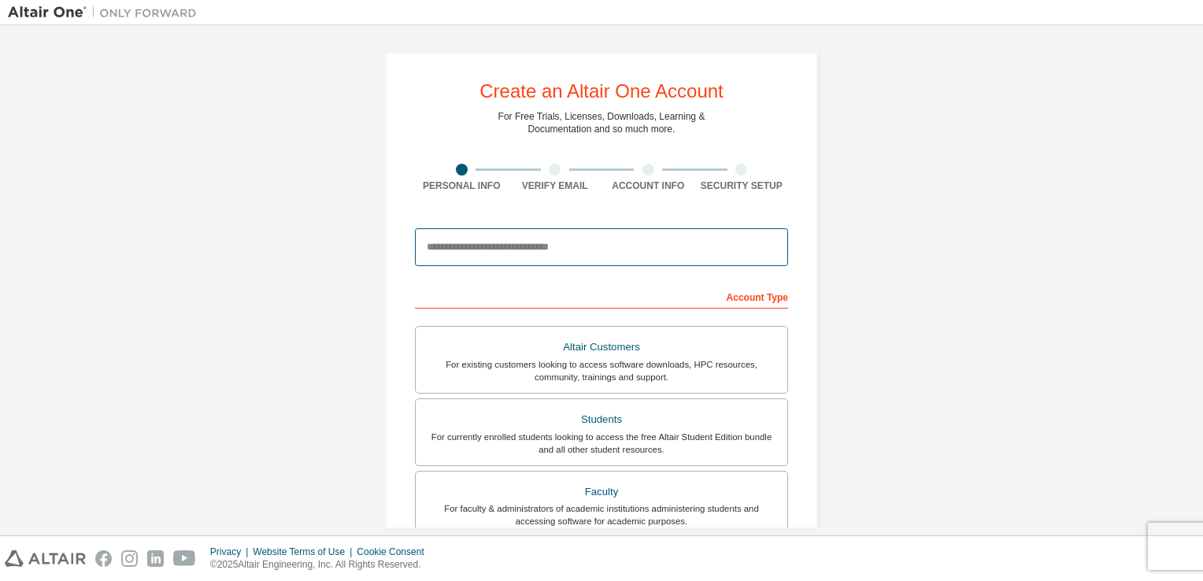
scroll to position [335, 0]
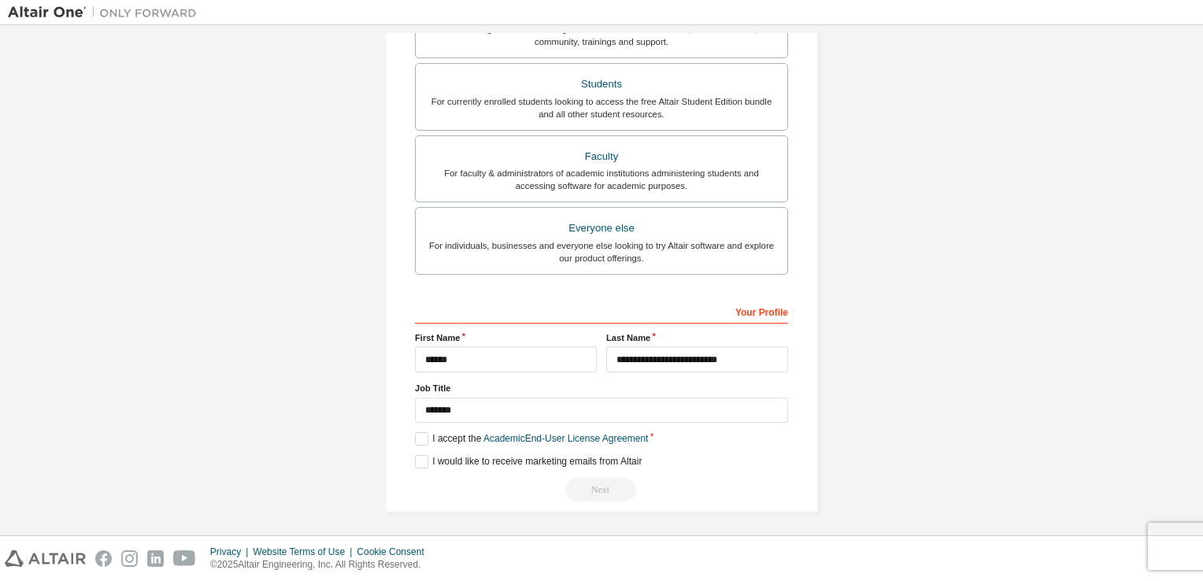
drag, startPoint x: 592, startPoint y: 499, endPoint x: 598, endPoint y: 491, distance: 10.3
click at [598, 491] on div "Create an Altair One Account For Free Trials, Licenses, Downloads, Learning & D…" at bounding box center [601, 115] width 433 height 796
click at [598, 491] on div "Next" at bounding box center [601, 490] width 373 height 24
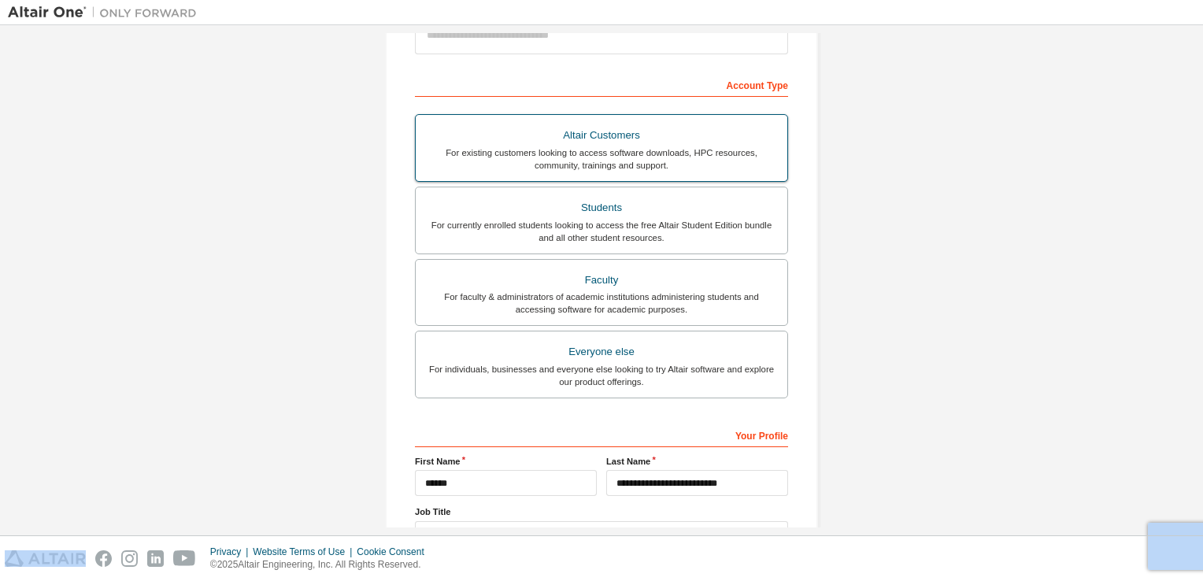
scroll to position [0, 0]
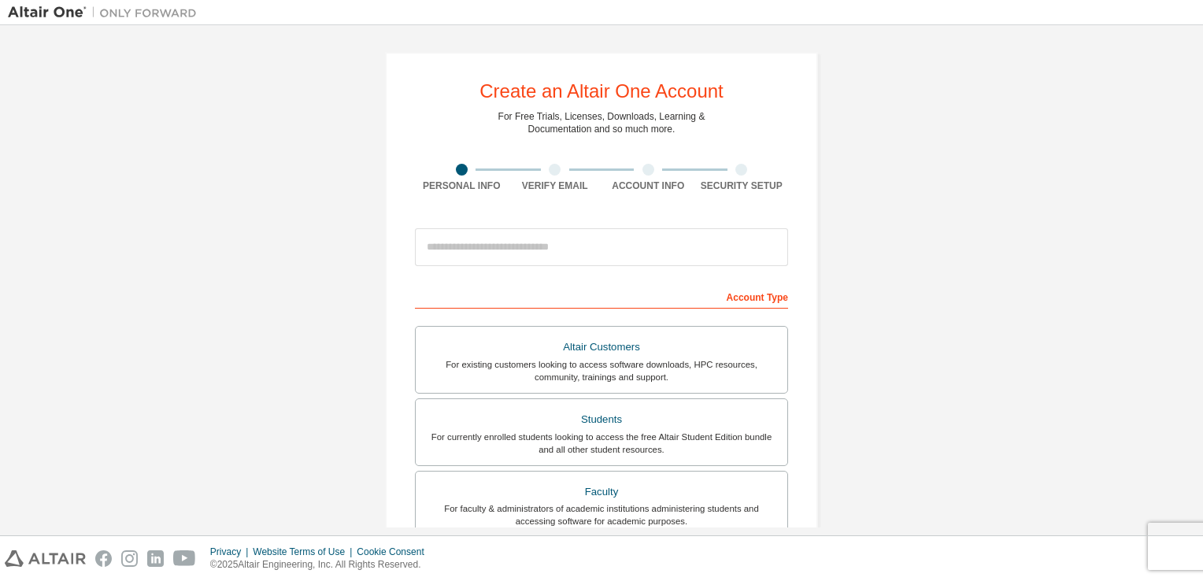
click at [553, 171] on div at bounding box center [555, 170] width 12 height 12
click at [534, 227] on div at bounding box center [601, 247] width 373 height 54
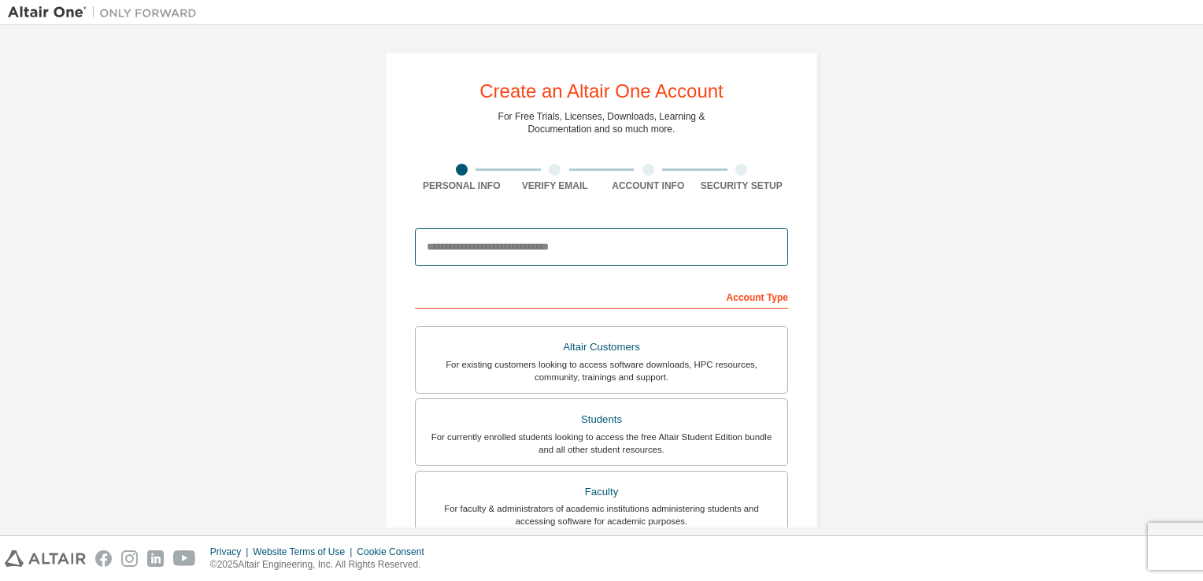
click at [534, 239] on input "email" at bounding box center [601, 247] width 373 height 38
type input "*"
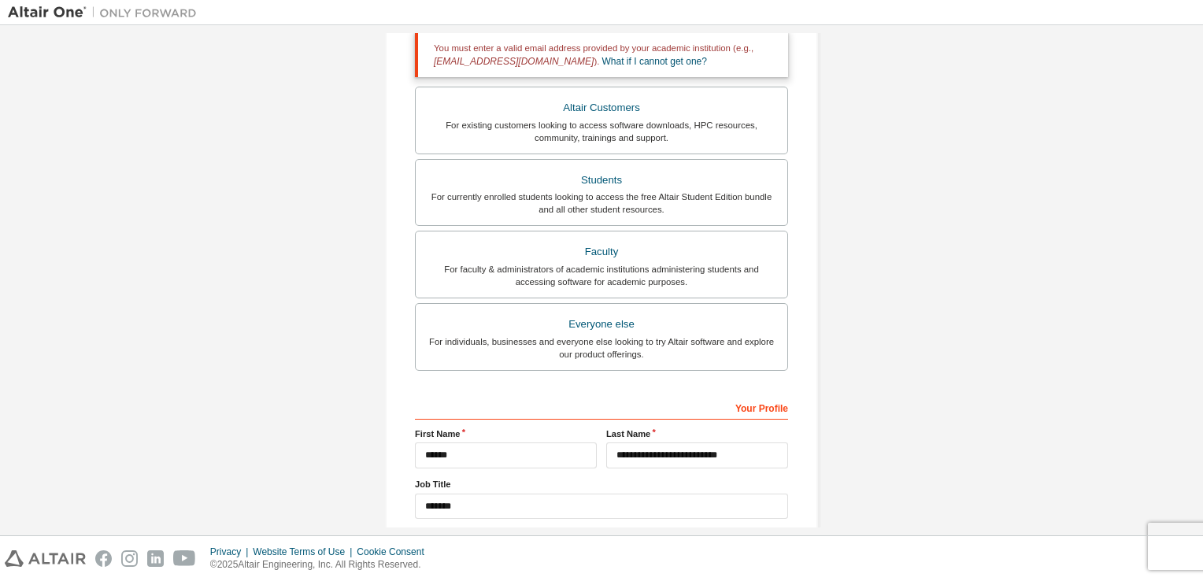
scroll to position [390, 0]
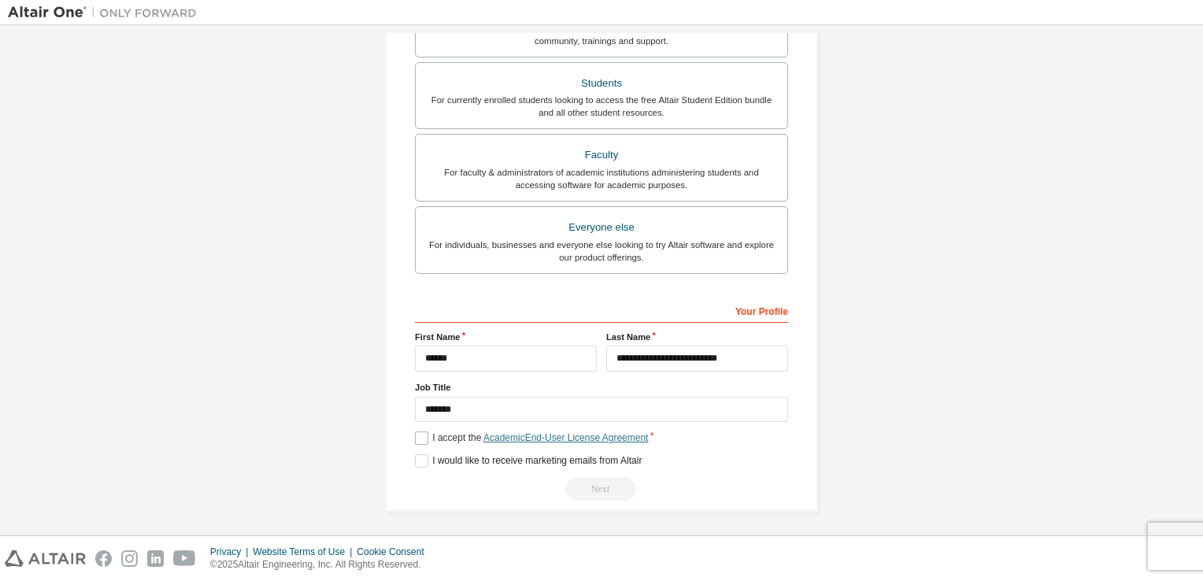
type input "**********"
click at [581, 434] on link "Academic End-User License Agreement" at bounding box center [565, 437] width 165 height 11
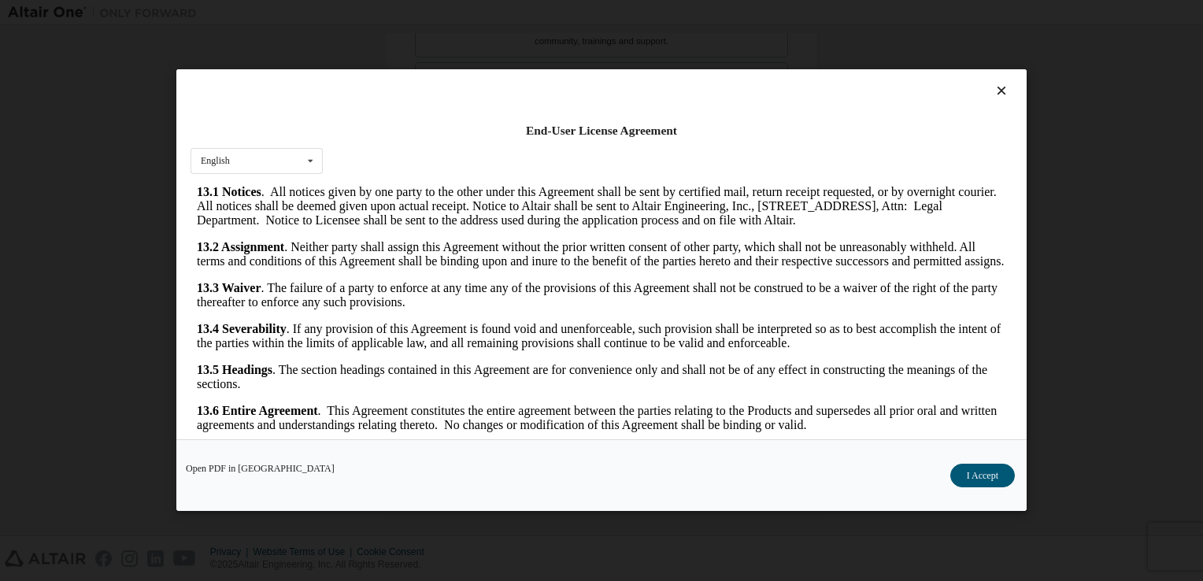
scroll to position [22, 0]
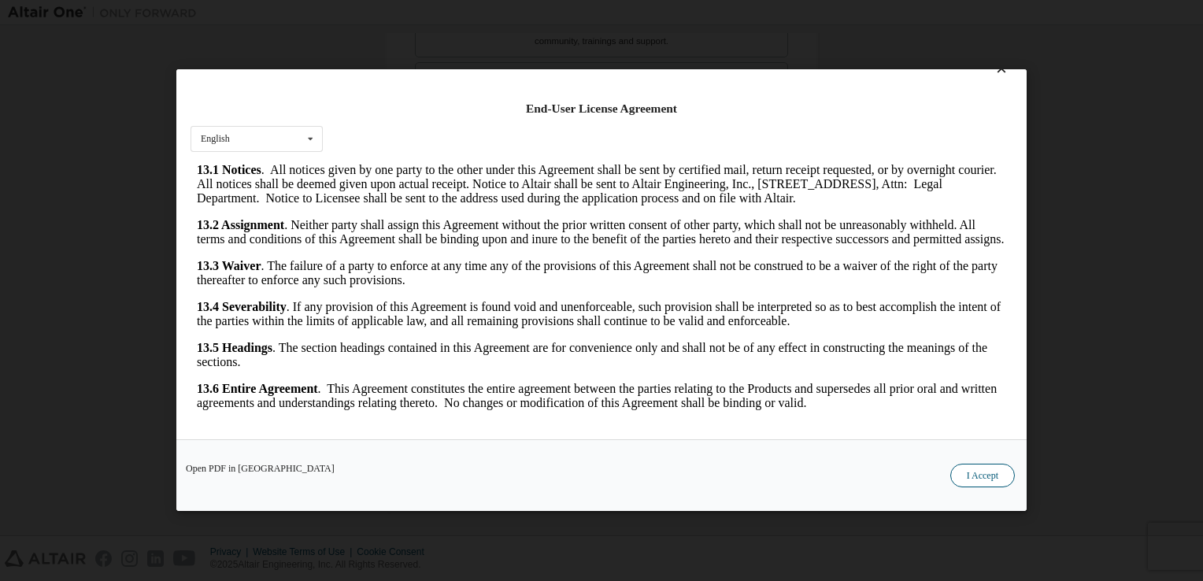
click at [979, 474] on button "I Accept" at bounding box center [982, 477] width 65 height 24
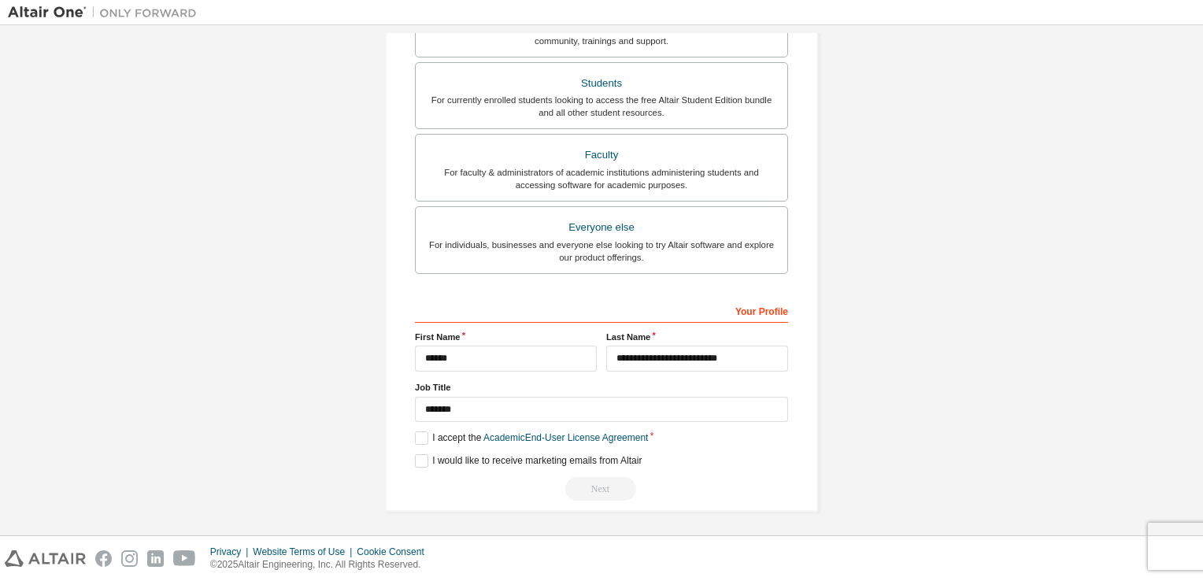
scroll to position [0, 0]
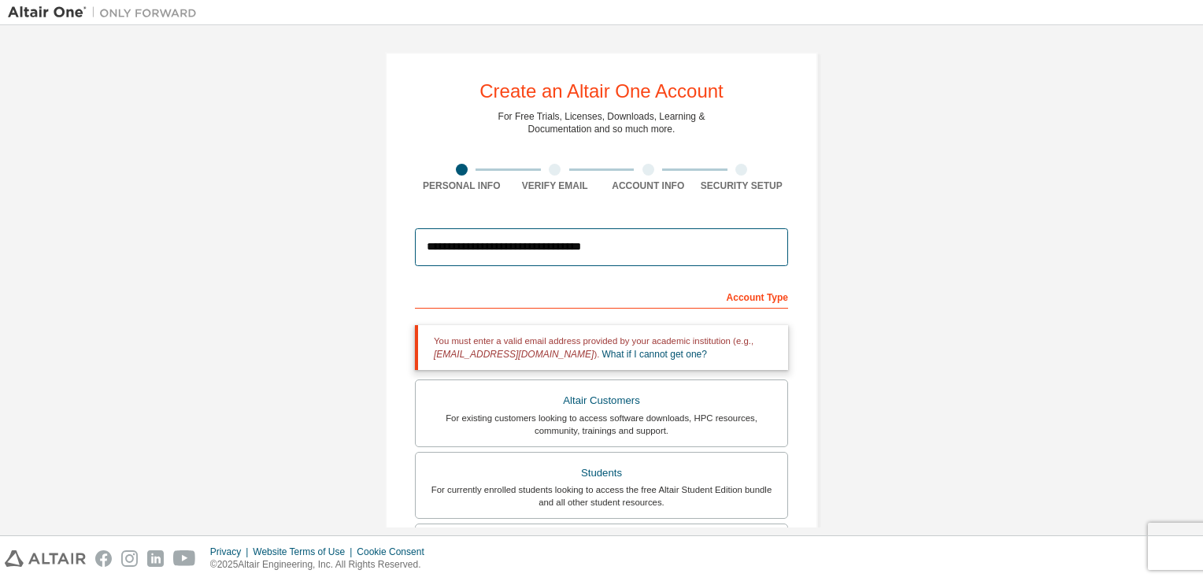
click at [635, 254] on input "**********" at bounding box center [601, 247] width 373 height 38
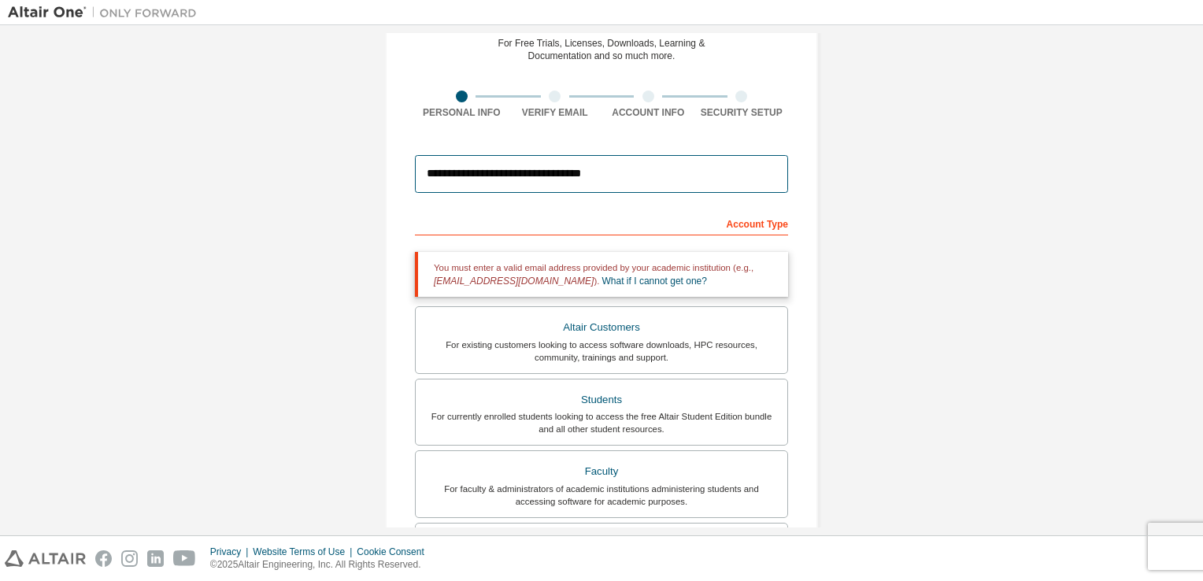
scroll to position [38, 0]
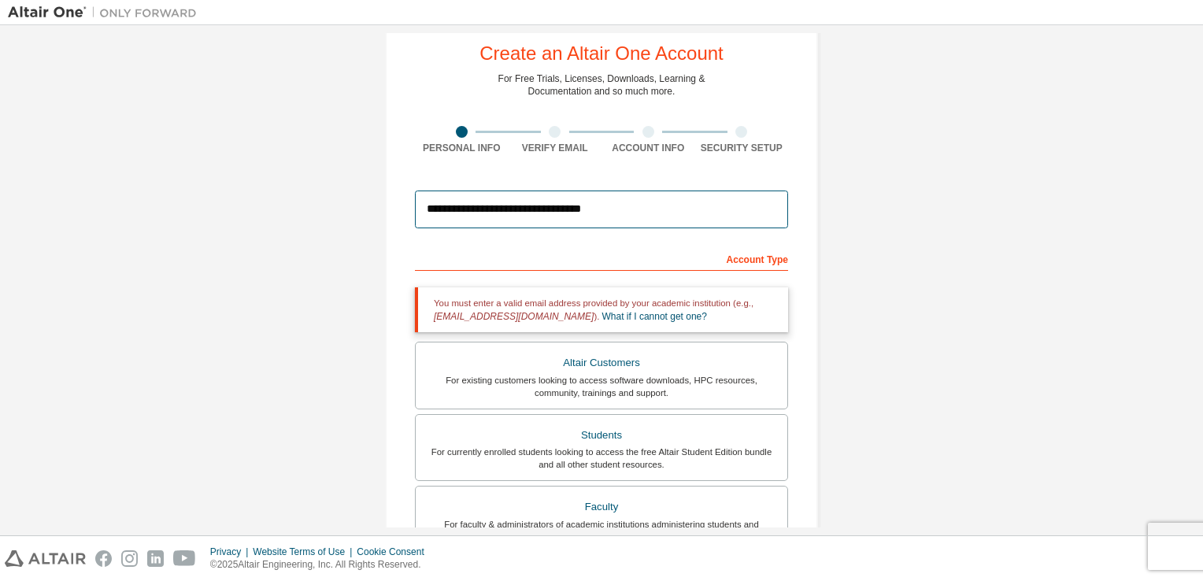
drag, startPoint x: 630, startPoint y: 213, endPoint x: 325, endPoint y: 225, distance: 305.0
click at [325, 225] on div "**********" at bounding box center [601, 438] width 1187 height 887
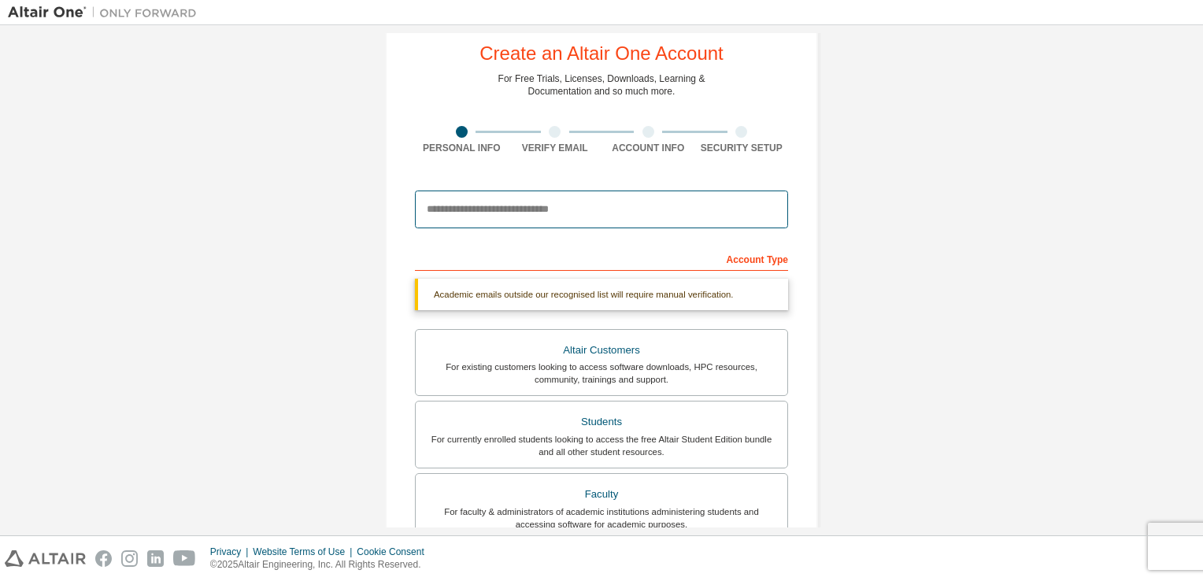
scroll to position [101, 0]
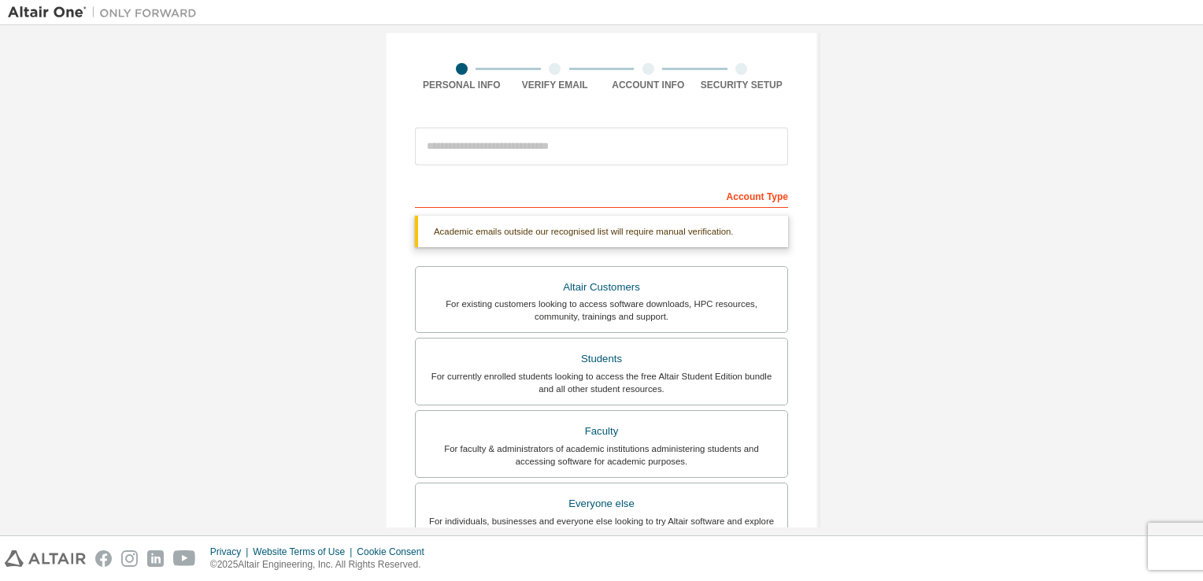
click at [476, 226] on div "Academic emails outside our recognised list will require manual verification." at bounding box center [601, 231] width 373 height 31
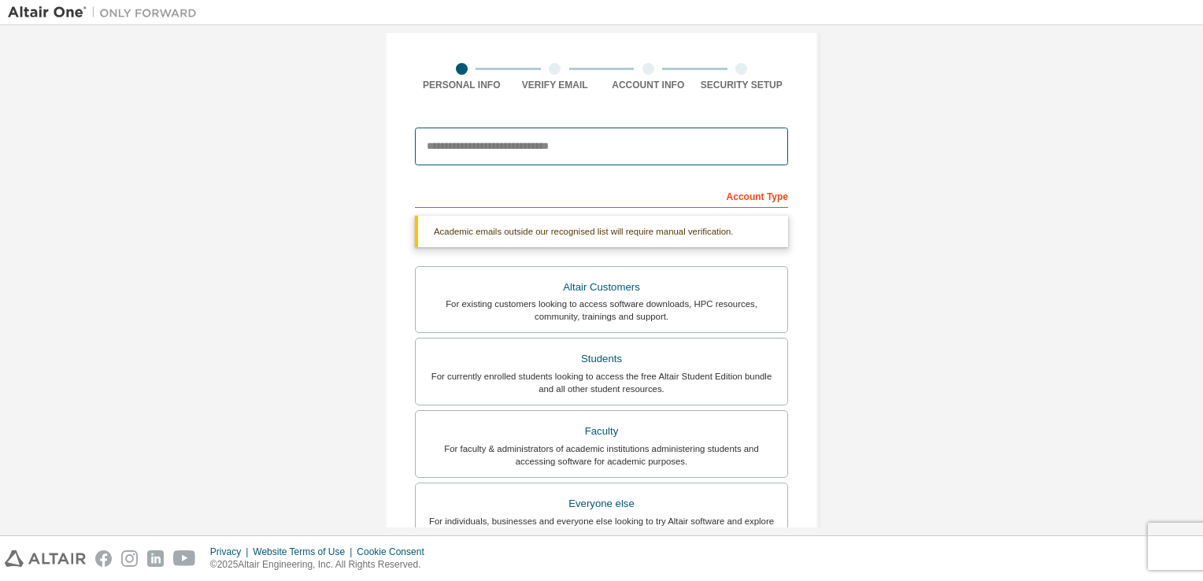
click at [483, 147] on input "email" at bounding box center [601, 147] width 373 height 38
type input "**********"
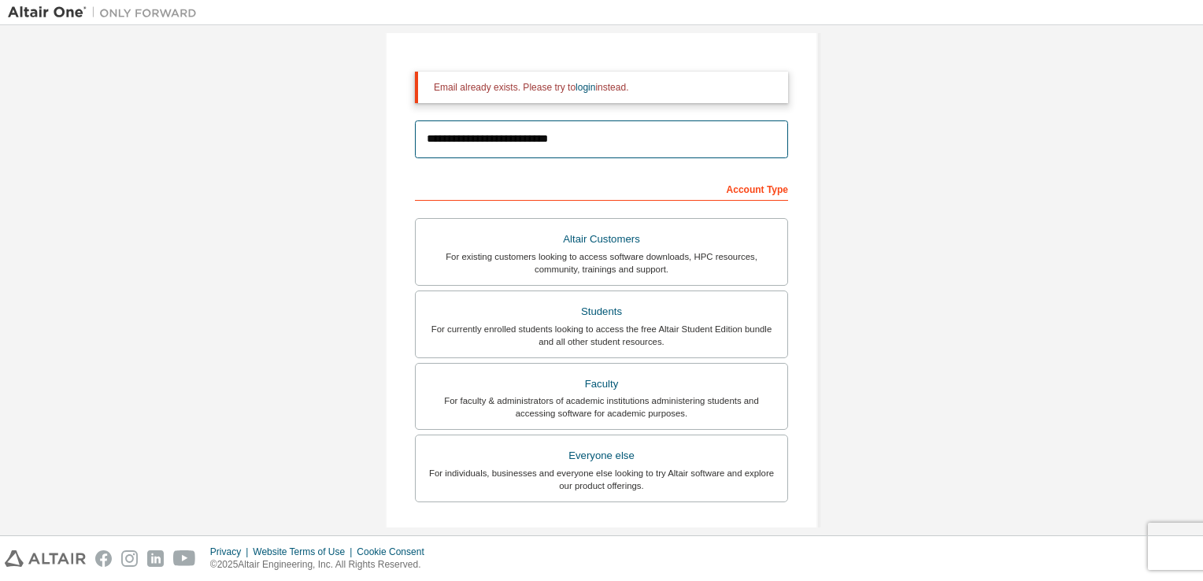
scroll to position [385, 0]
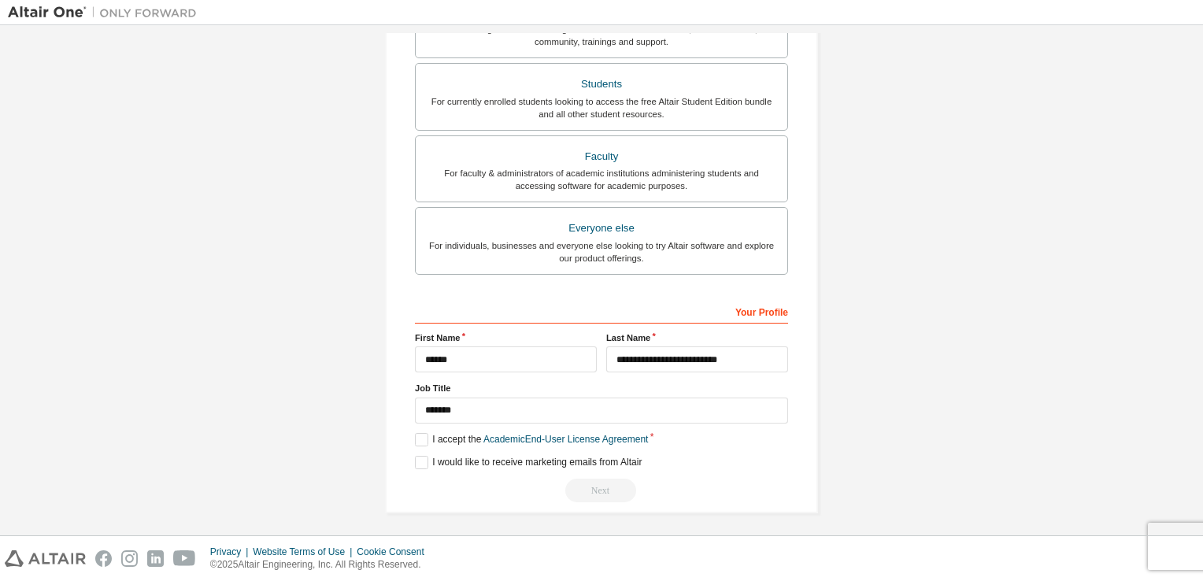
click at [583, 479] on div "Next" at bounding box center [601, 491] width 373 height 24
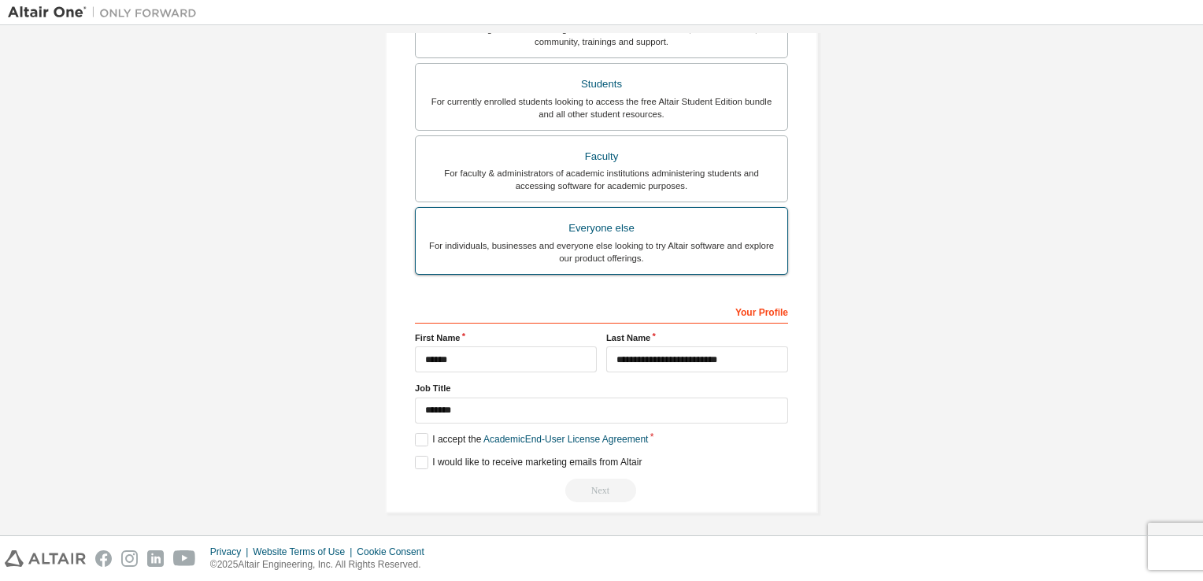
click at [570, 227] on div "Everyone else" at bounding box center [601, 228] width 353 height 22
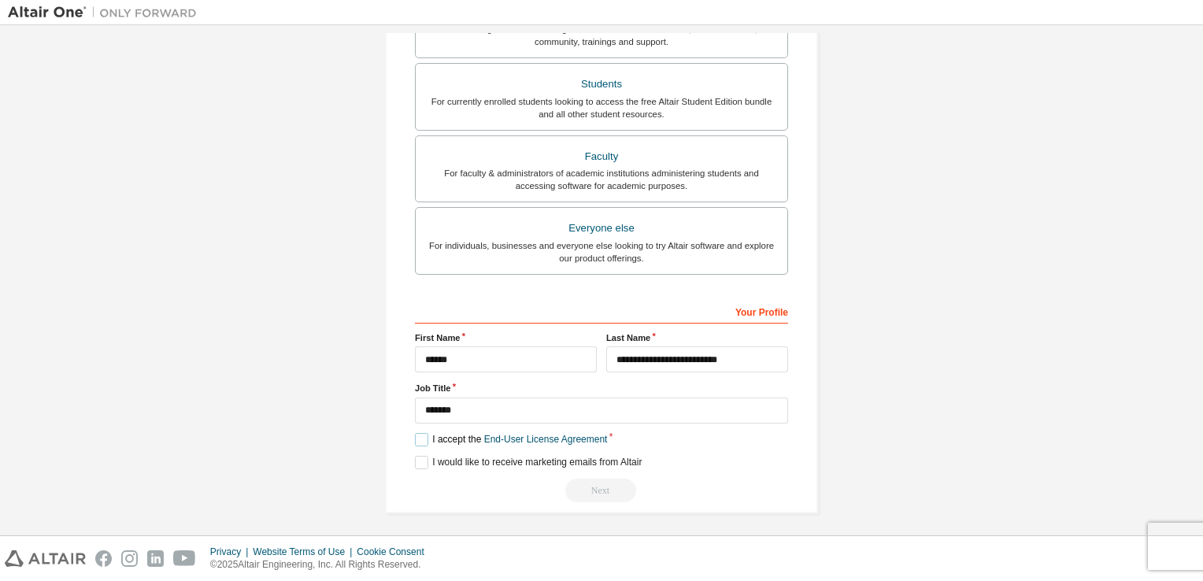
click at [416, 438] on label "I accept the End-User License Agreement" at bounding box center [511, 439] width 192 height 13
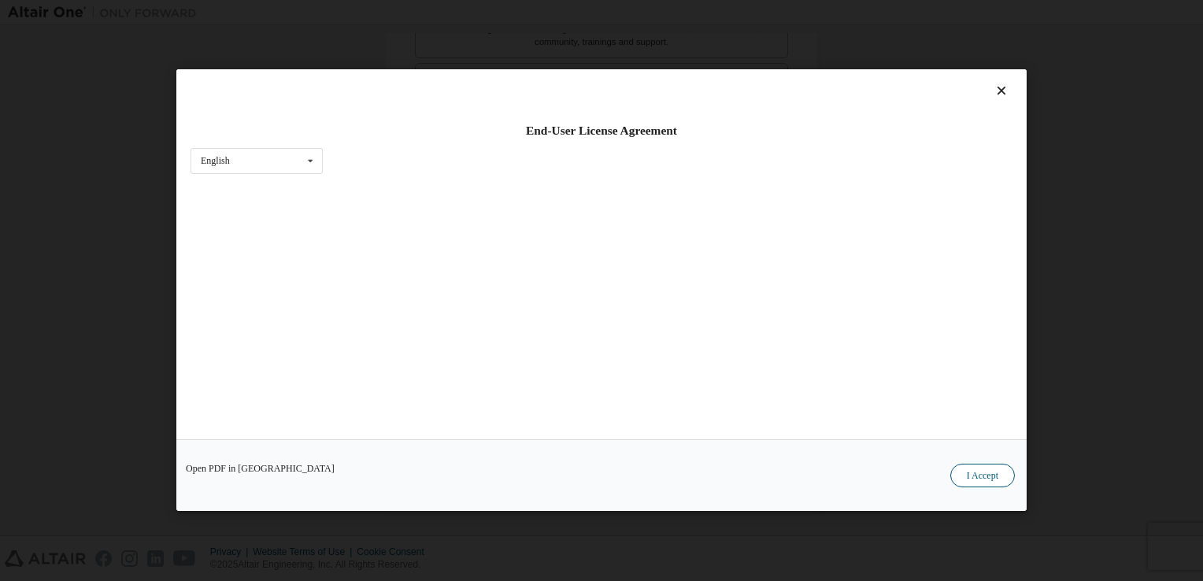
click at [973, 468] on button "I Accept" at bounding box center [982, 477] width 65 height 24
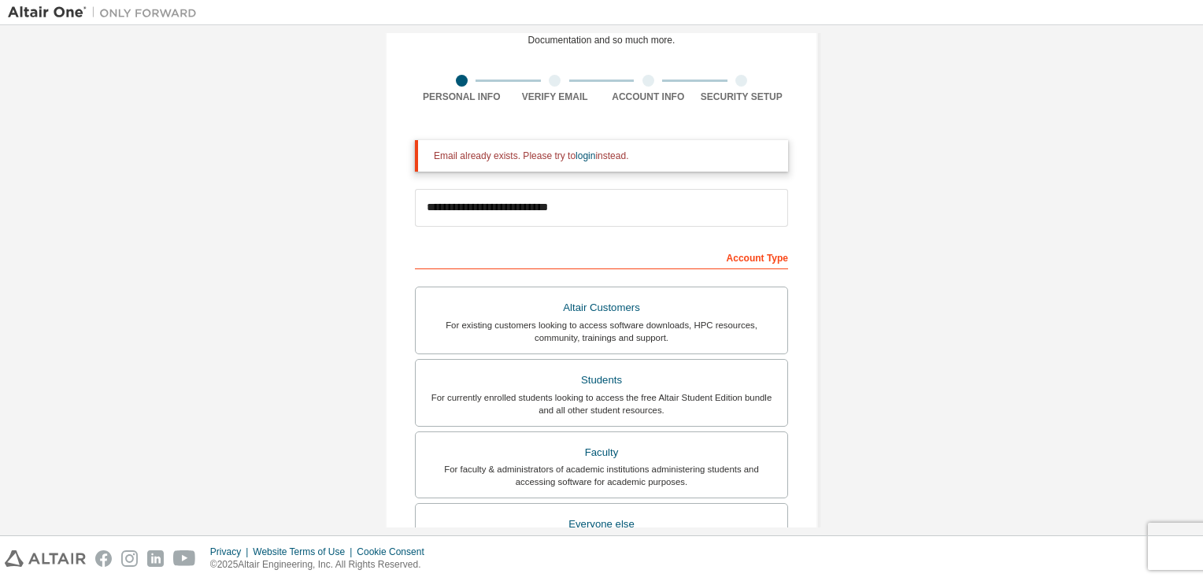
scroll to position [87, 0]
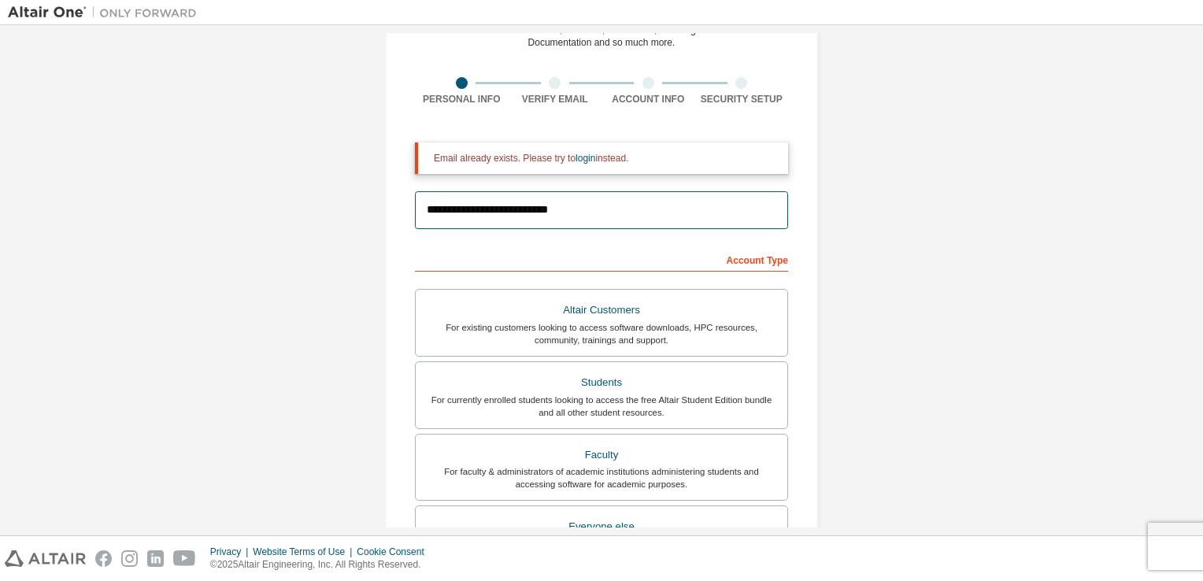
click at [599, 219] on input "**********" at bounding box center [601, 210] width 373 height 38
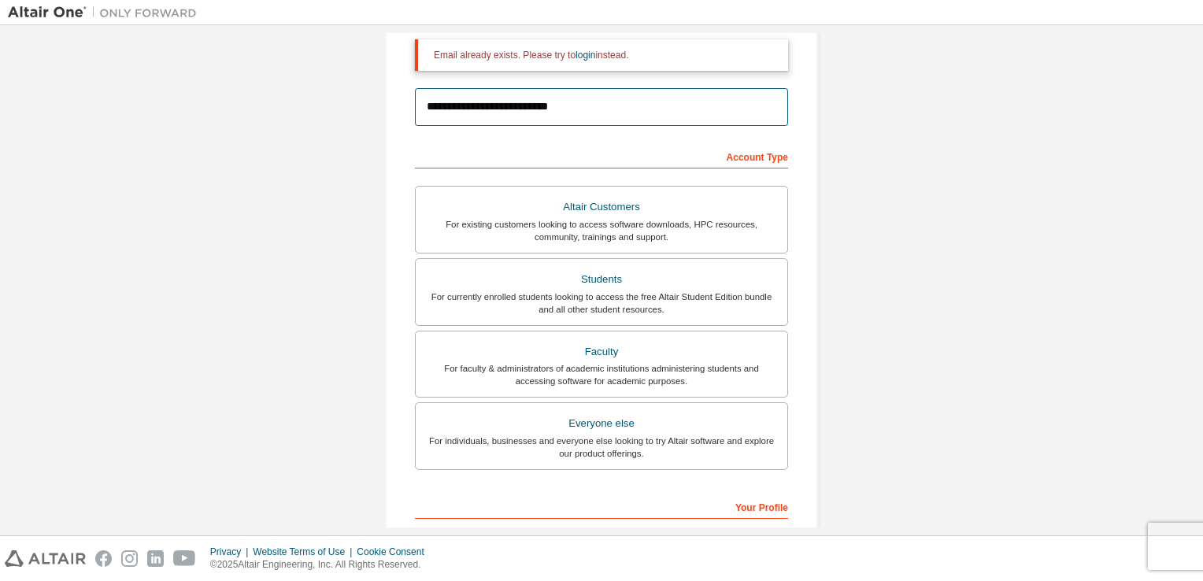
scroll to position [385, 0]
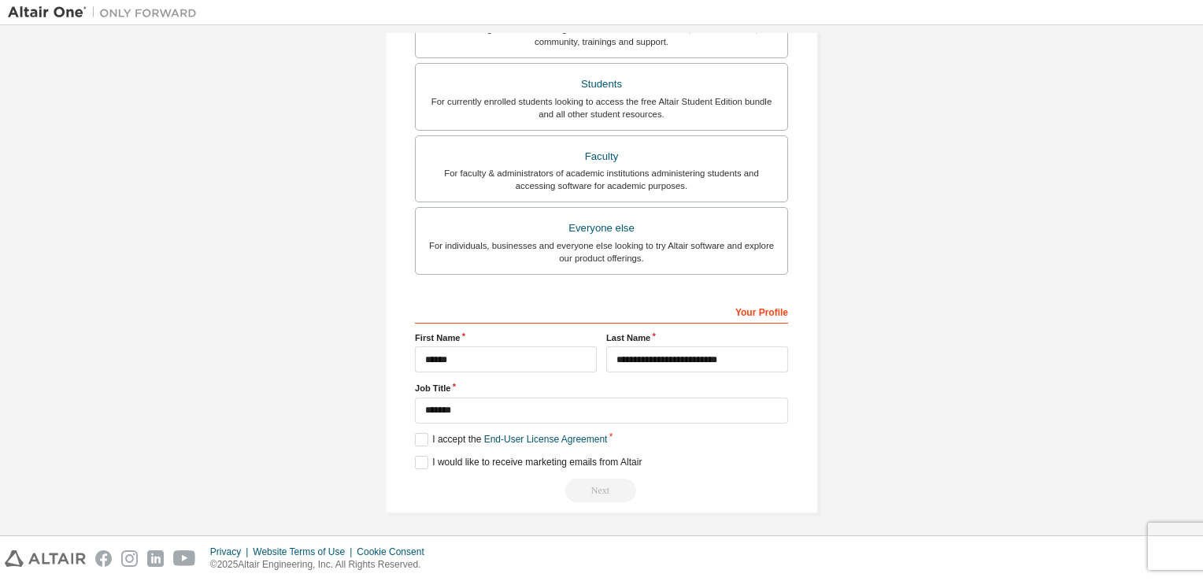
click at [614, 479] on div "Next" at bounding box center [601, 491] width 373 height 24
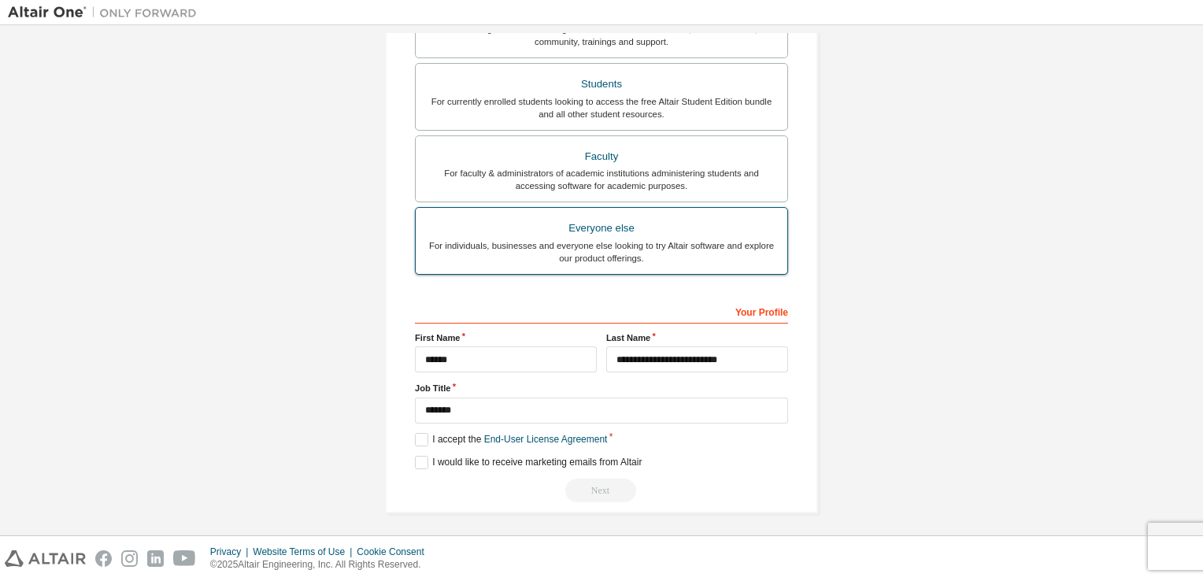
scroll to position [0, 0]
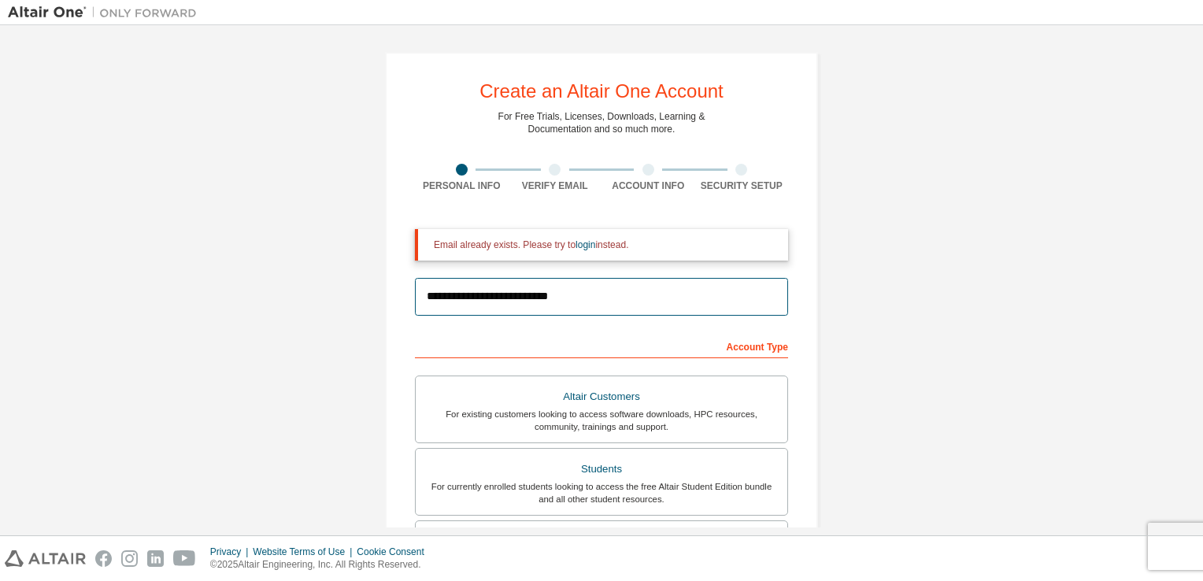
click at [584, 295] on input "**********" at bounding box center [601, 297] width 373 height 38
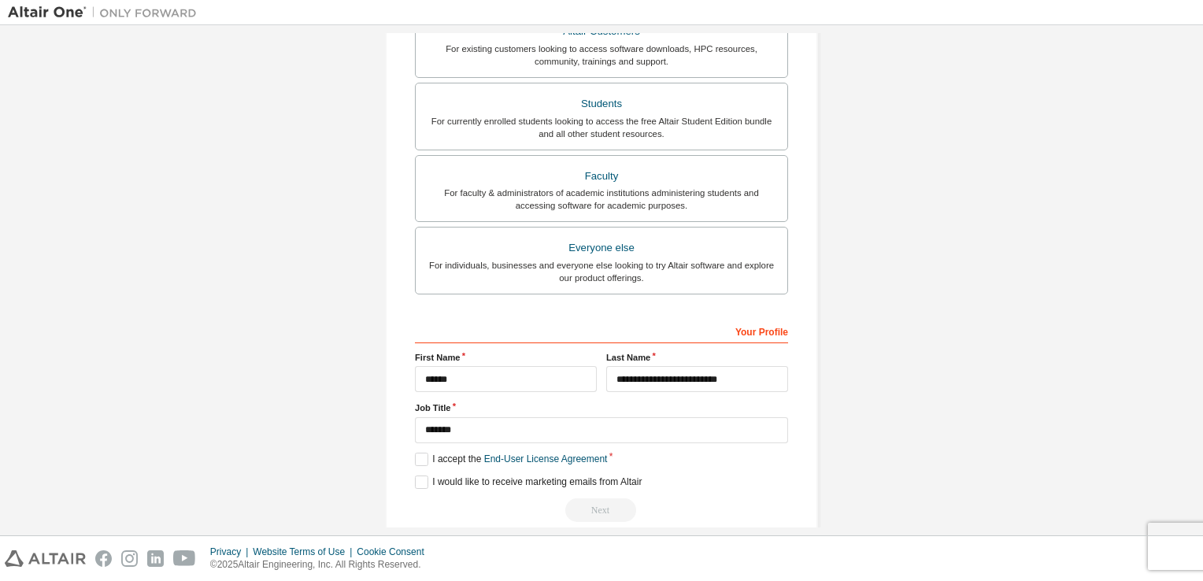
scroll to position [385, 0]
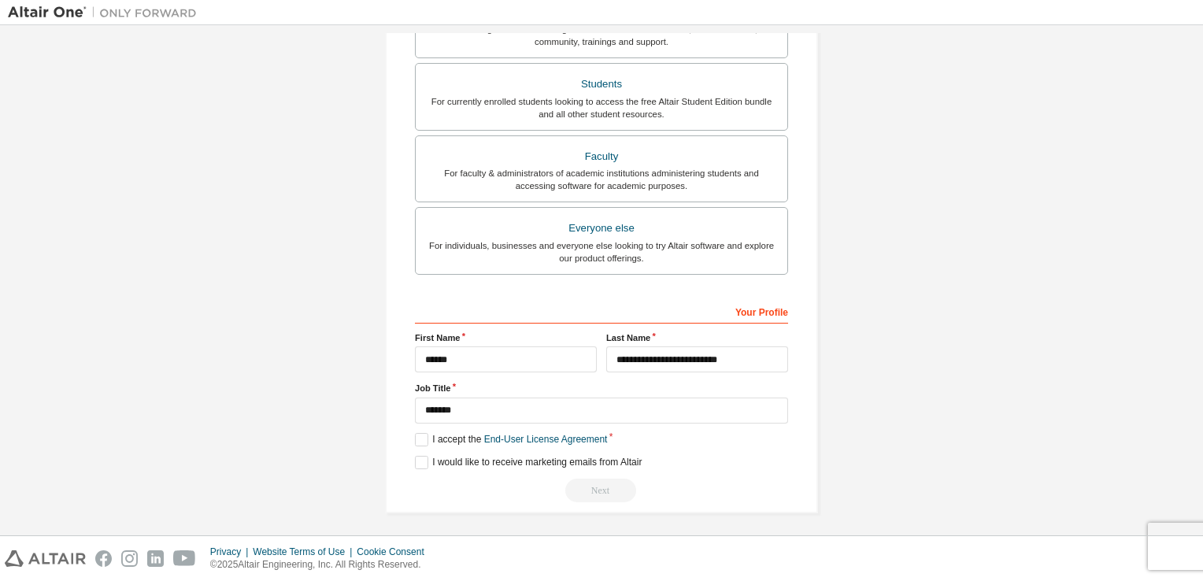
click at [582, 483] on div "Next" at bounding box center [601, 491] width 373 height 24
drag, startPoint x: 582, startPoint y: 483, endPoint x: 754, endPoint y: 308, distance: 246.1
click at [754, 308] on div "Your Profile" at bounding box center [601, 310] width 373 height 25
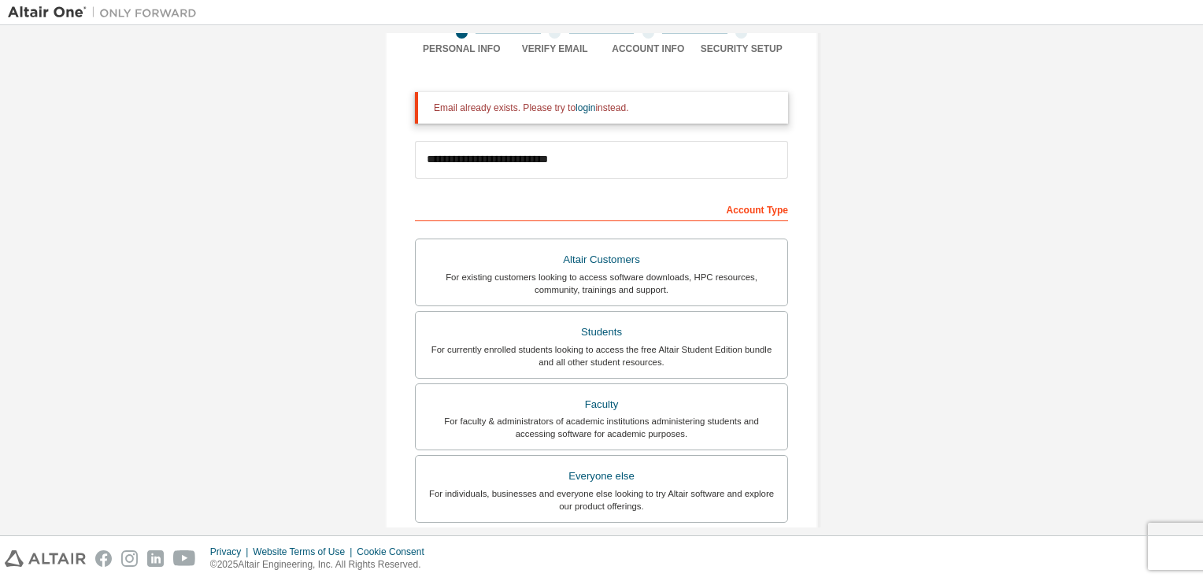
scroll to position [135, 0]
click at [759, 217] on div "Account Type" at bounding box center [601, 210] width 373 height 25
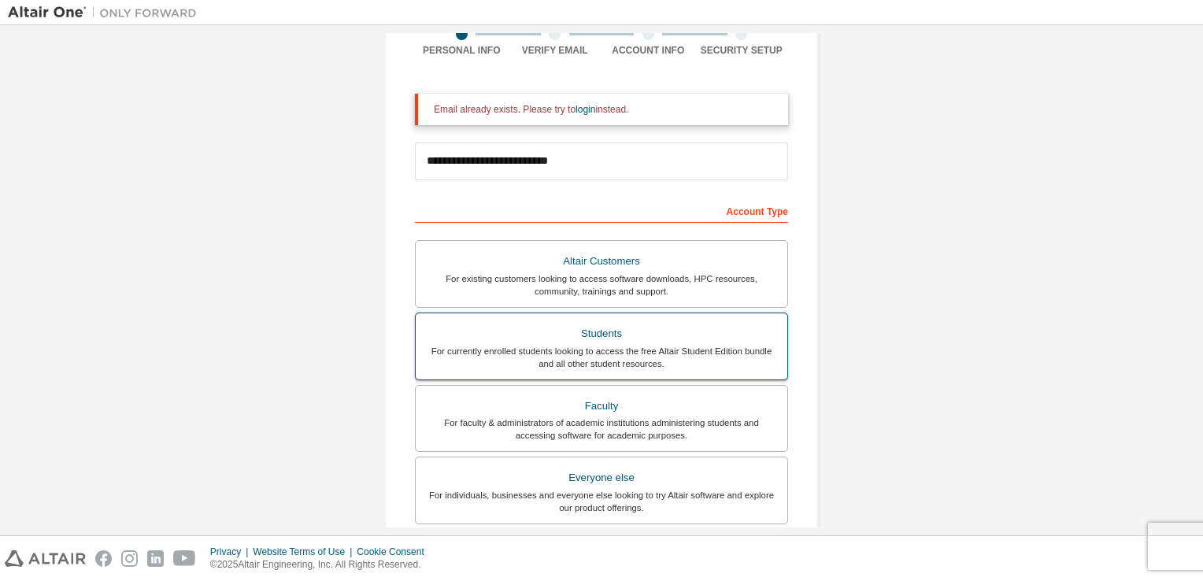
click at [633, 323] on div "Students" at bounding box center [601, 334] width 353 height 22
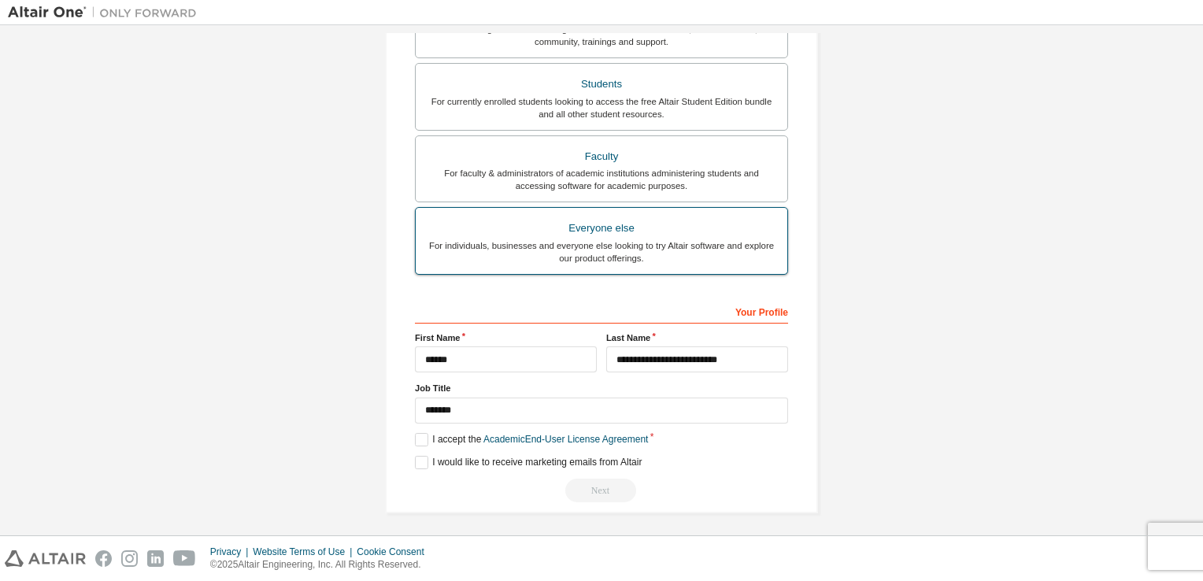
click at [609, 225] on div "Everyone else" at bounding box center [601, 228] width 353 height 22
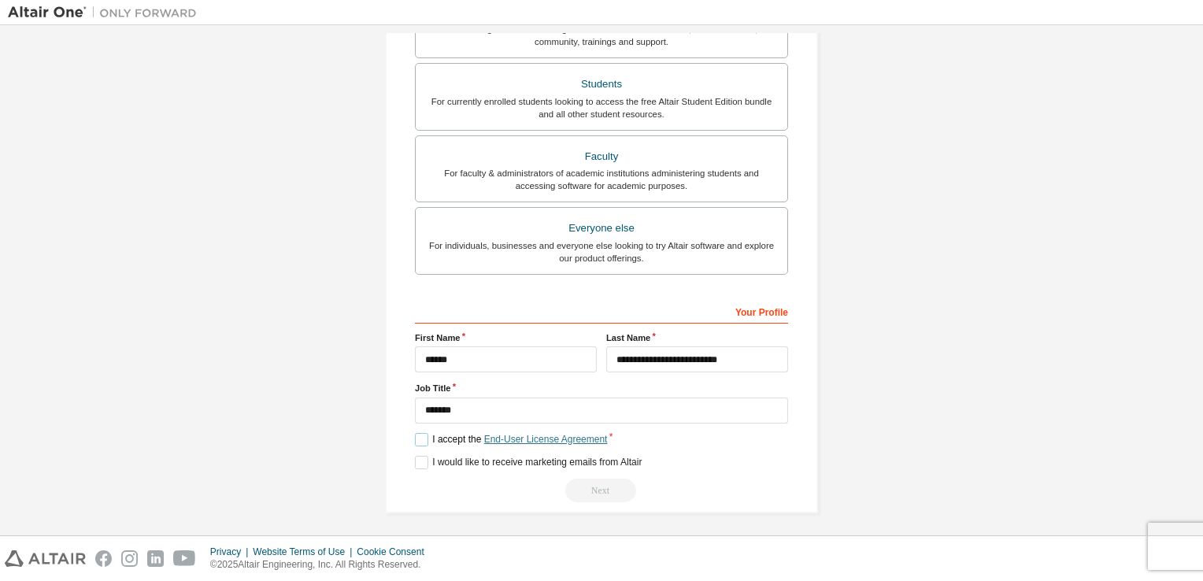
click at [493, 439] on link "End-User License Agreement" at bounding box center [546, 439] width 124 height 11
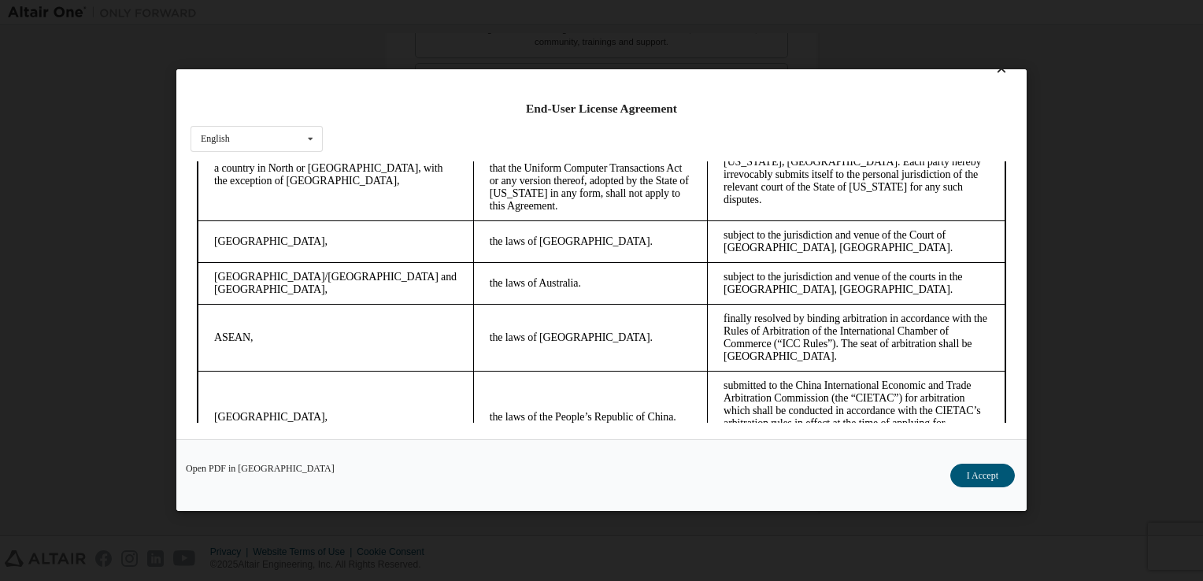
scroll to position [4418, 0]
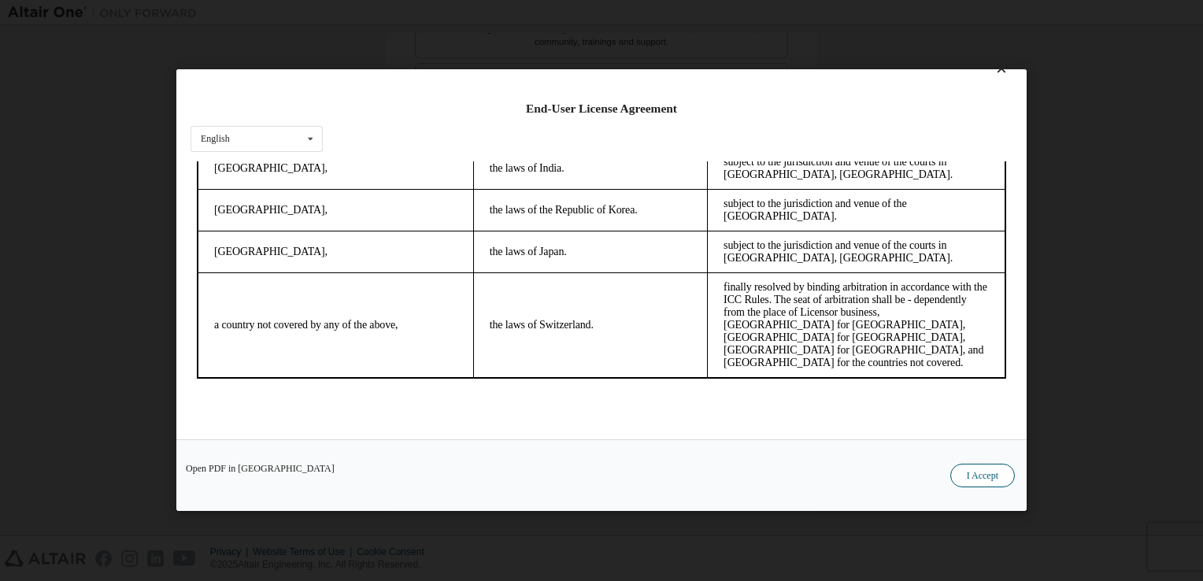
click at [959, 477] on button "I Accept" at bounding box center [982, 477] width 65 height 24
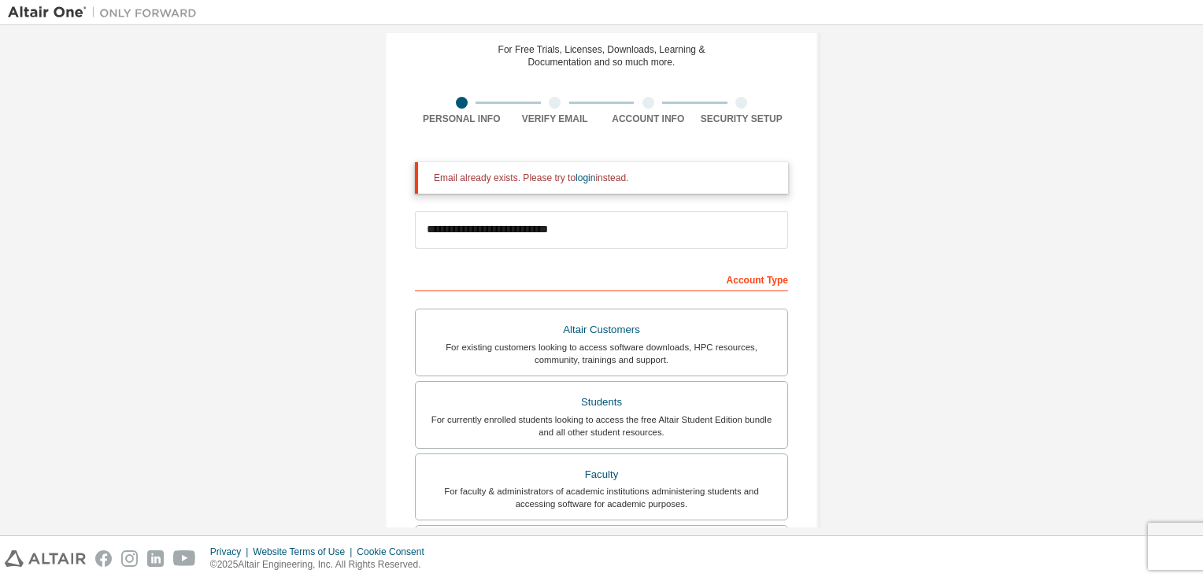
scroll to position [0, 0]
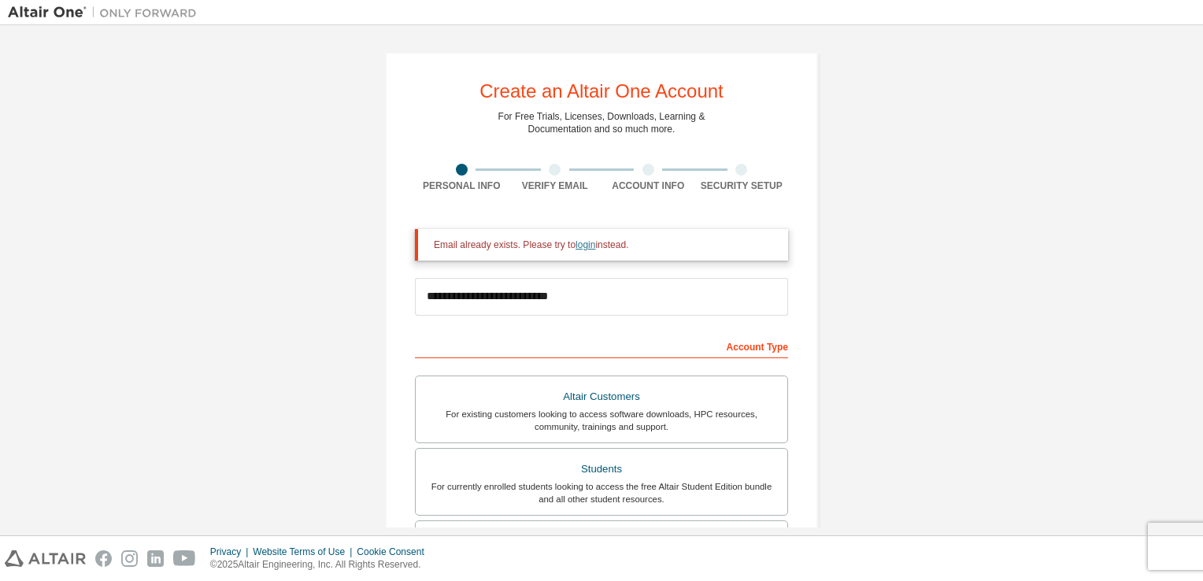
click at [576, 244] on link "login" at bounding box center [586, 244] width 20 height 11
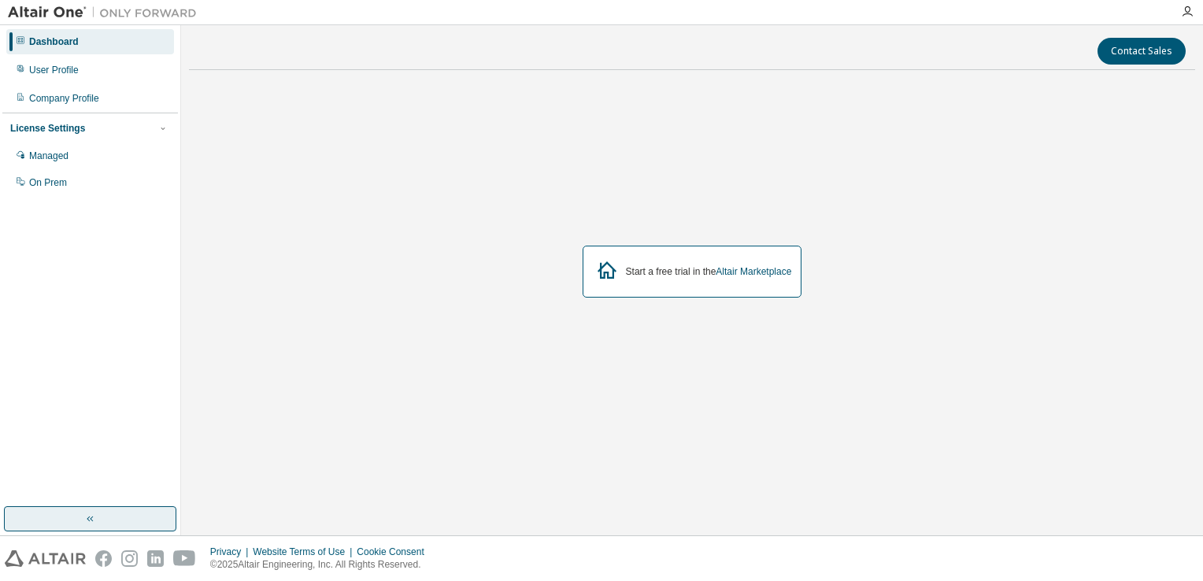
click at [95, 514] on icon "button" at bounding box center [90, 519] width 13 height 13
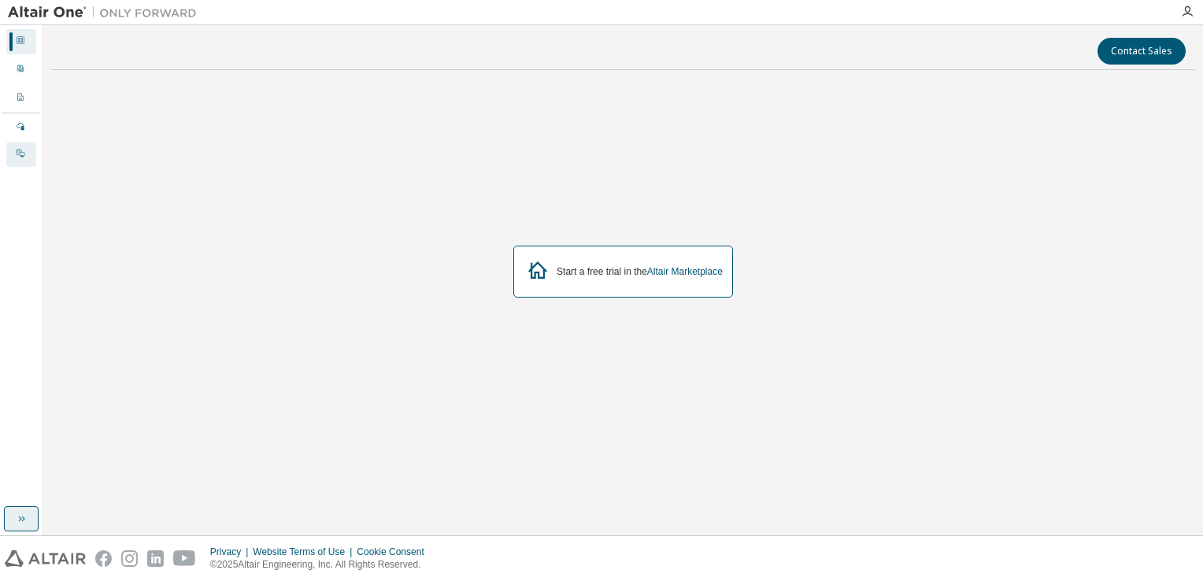
click at [23, 150] on icon at bounding box center [20, 152] width 9 height 9
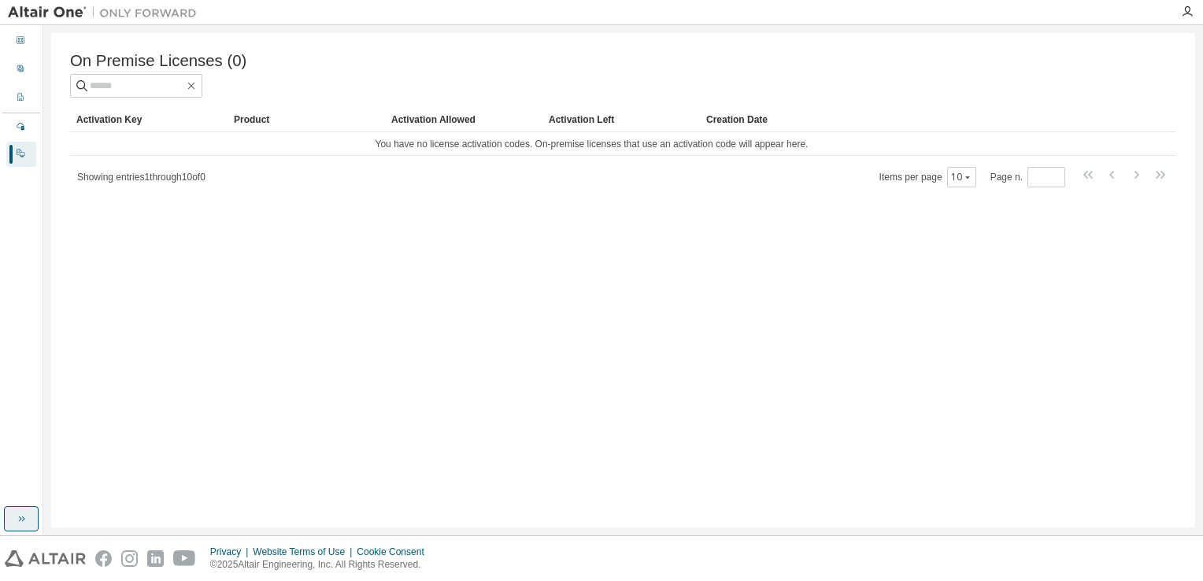
click at [23, 142] on div "On Prem" at bounding box center [21, 154] width 30 height 25
click at [23, 134] on div "Managed" at bounding box center [21, 127] width 30 height 25
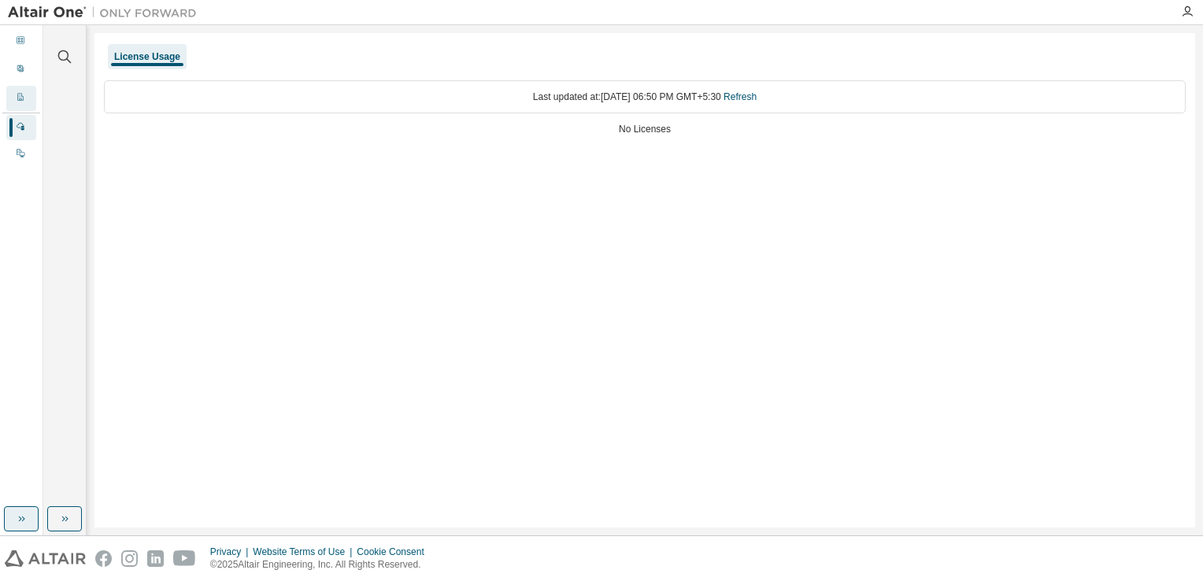
click at [23, 103] on div at bounding box center [20, 98] width 9 height 13
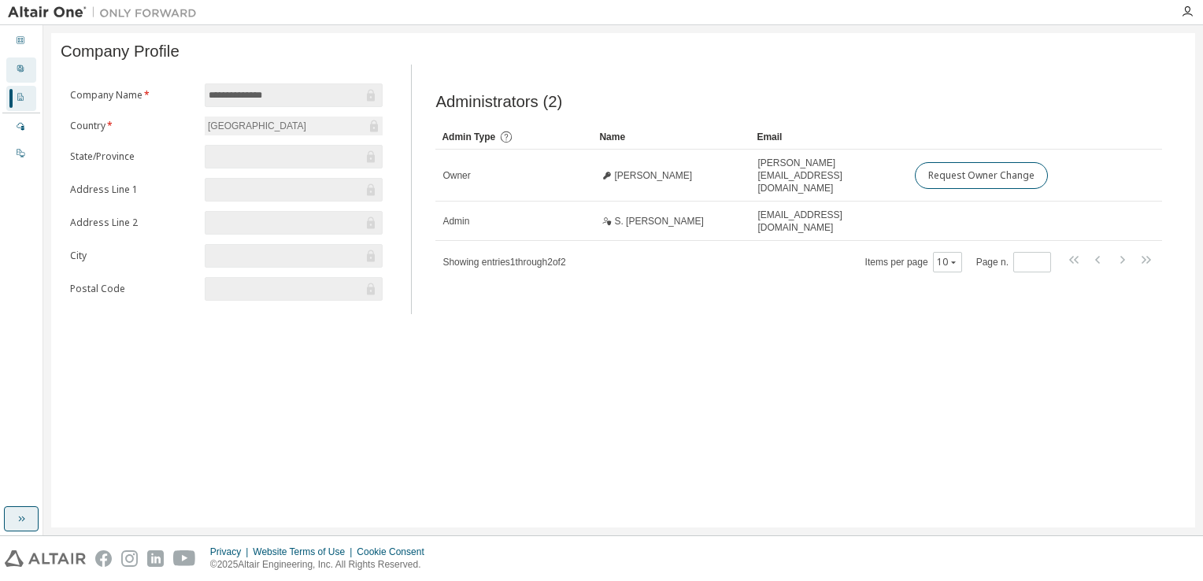
click at [19, 77] on div "User Profile" at bounding box center [21, 69] width 30 height 25
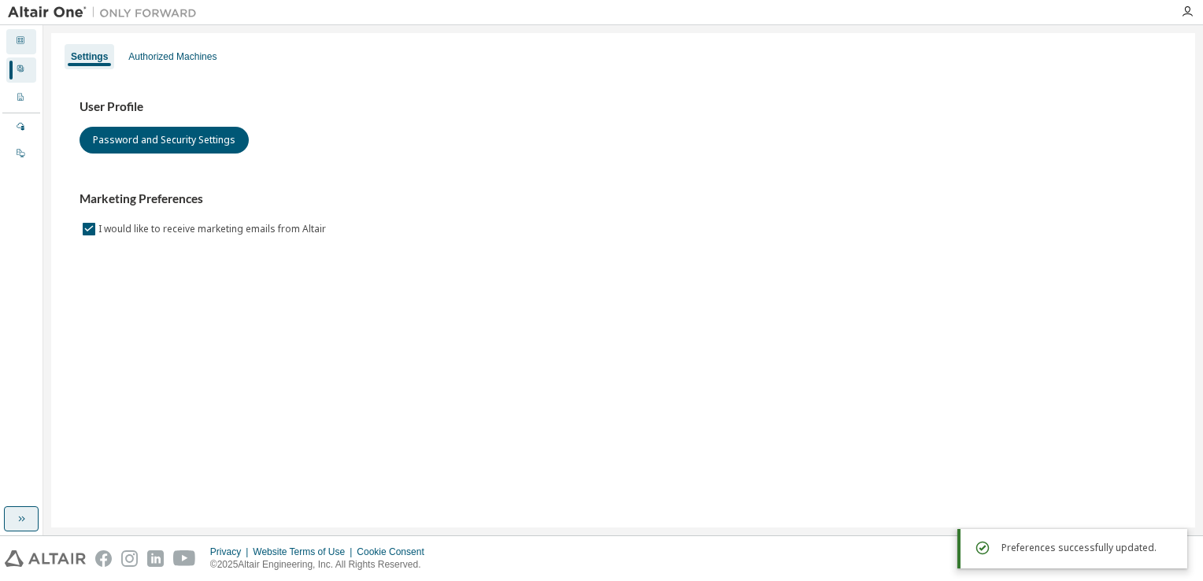
click at [13, 41] on div "Dashboard" at bounding box center [21, 41] width 30 height 25
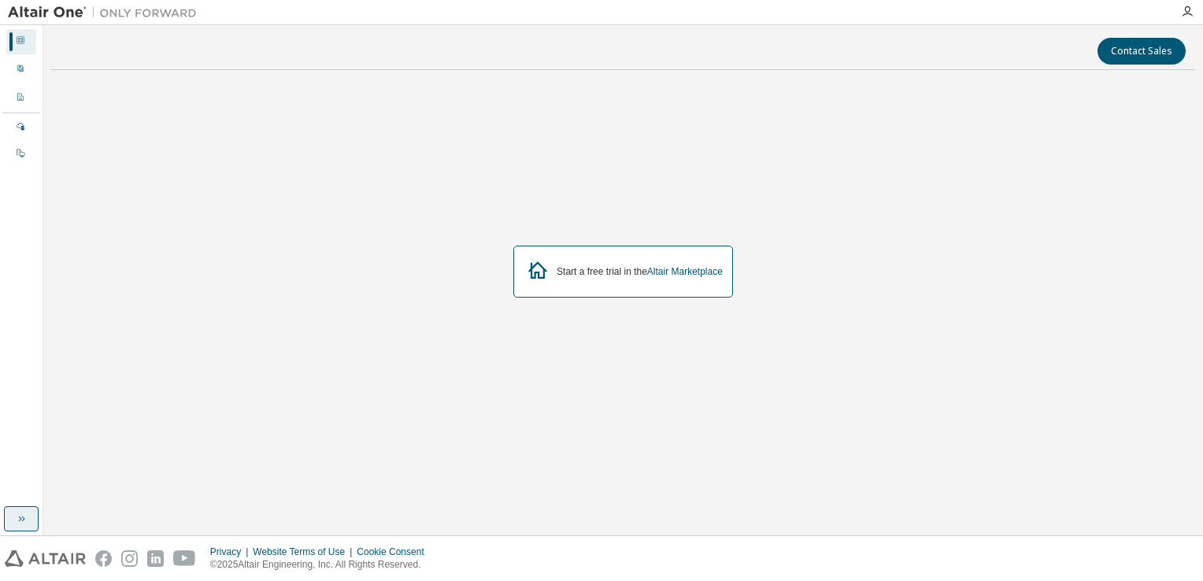
click at [19, 506] on button "button" at bounding box center [21, 518] width 35 height 25
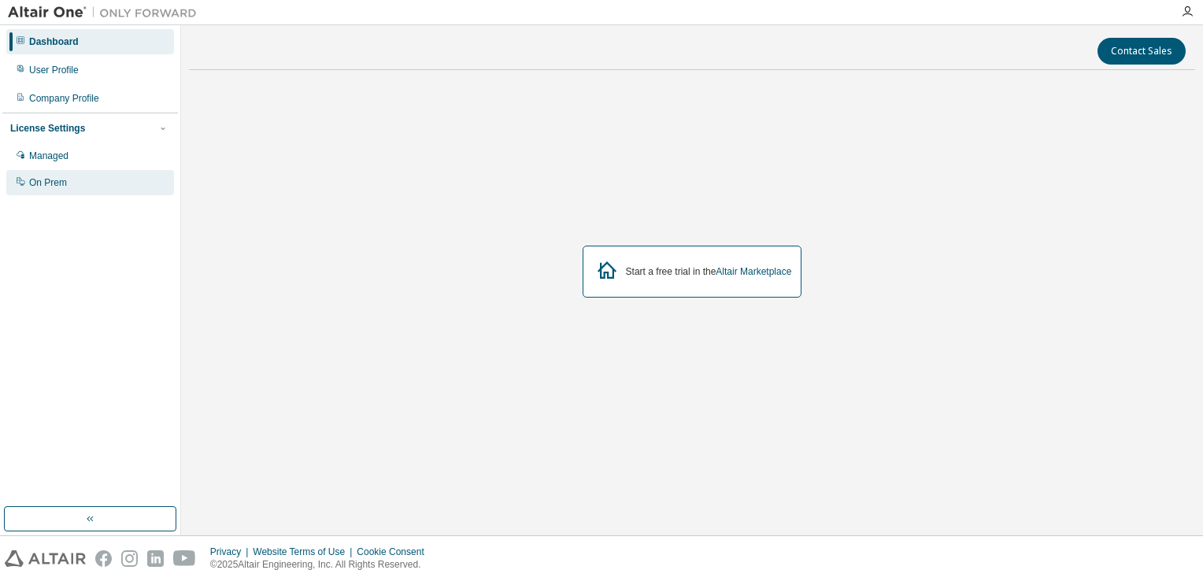
click at [46, 180] on div "On Prem" at bounding box center [48, 182] width 38 height 13
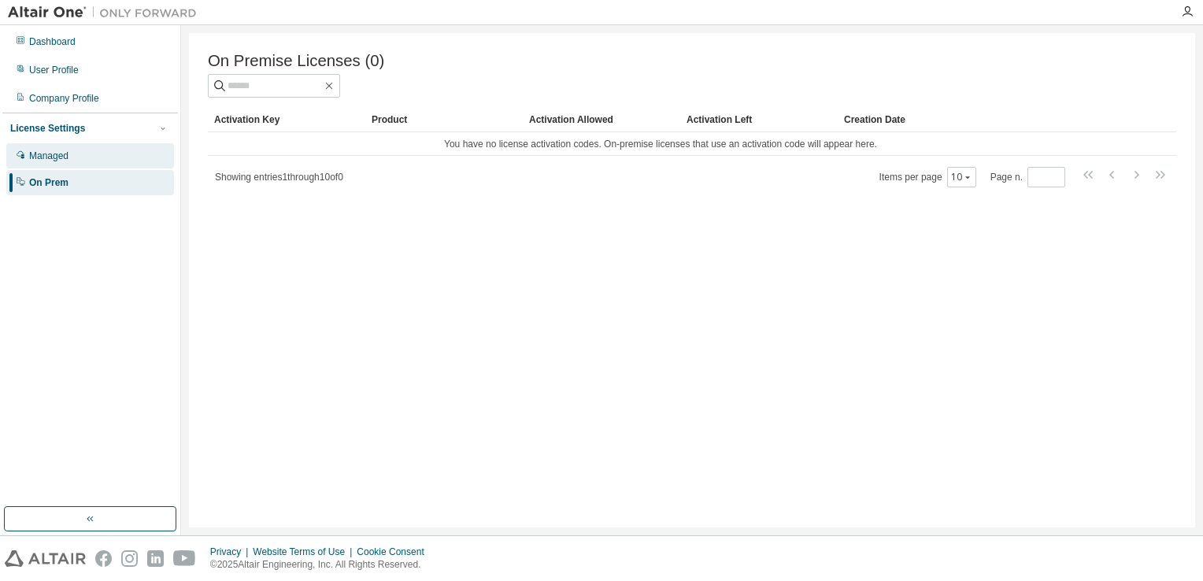
click at [57, 151] on div "Managed" at bounding box center [48, 156] width 39 height 13
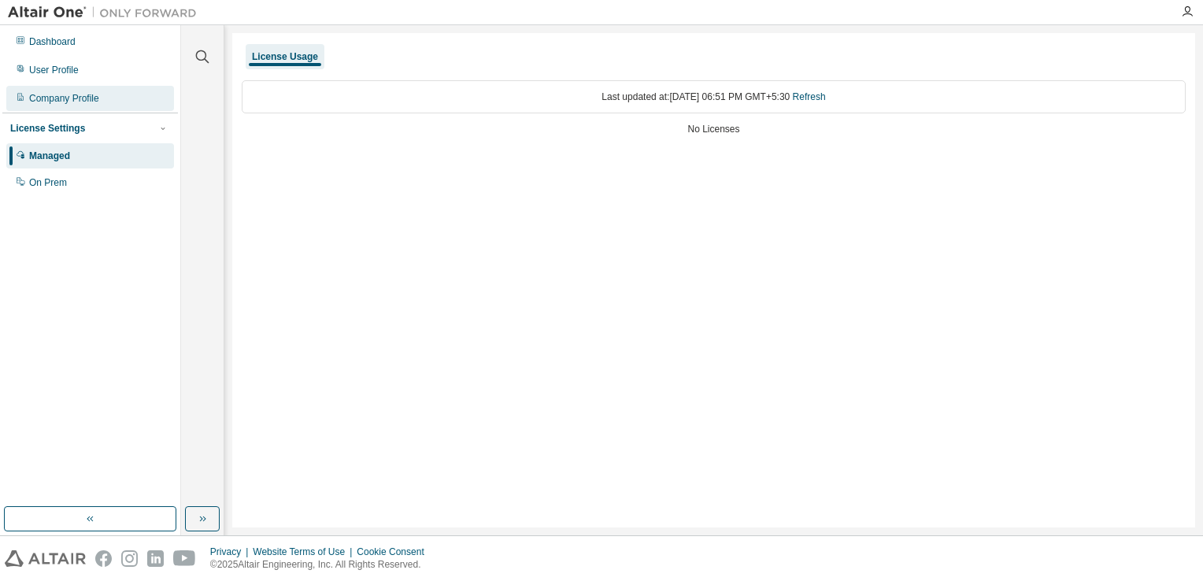
click at [83, 100] on div "Company Profile" at bounding box center [64, 98] width 70 height 13
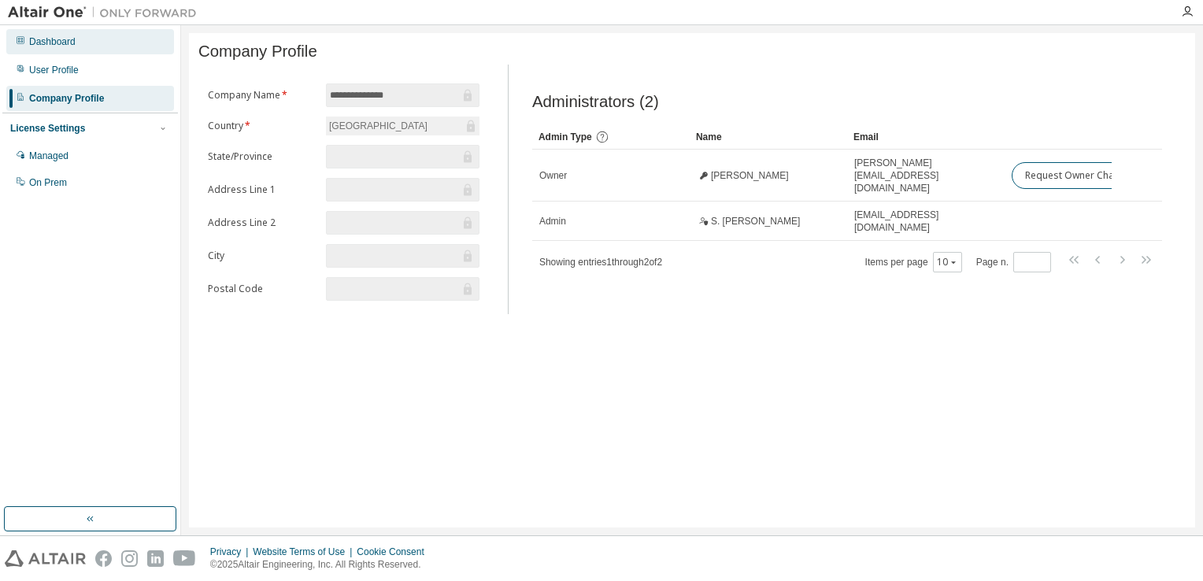
click at [80, 46] on div "Dashboard" at bounding box center [90, 41] width 168 height 25
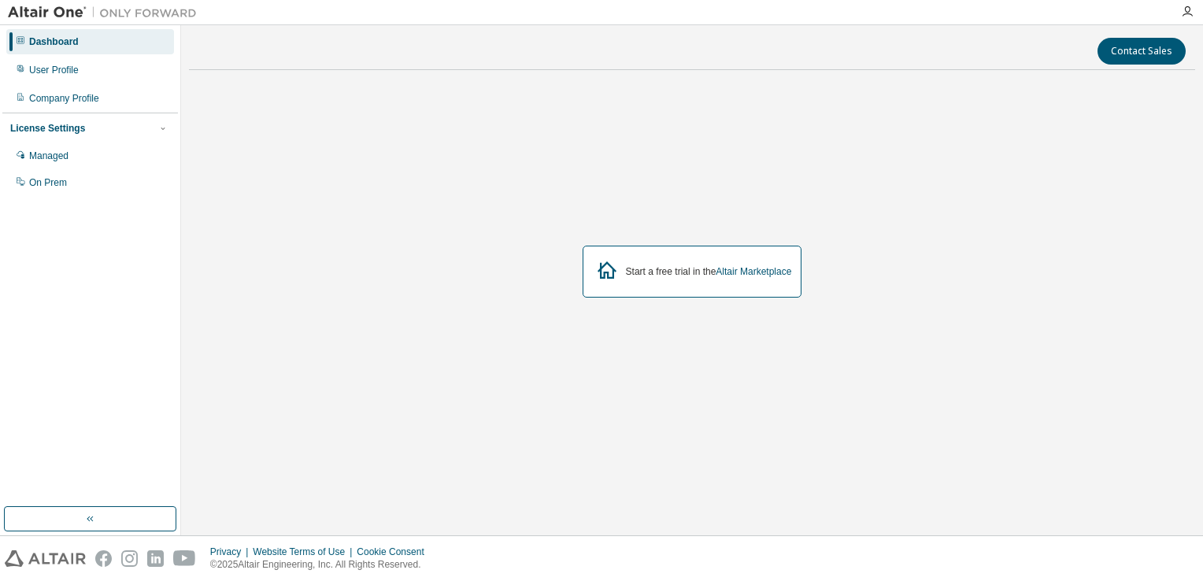
click at [80, 46] on div "Dashboard" at bounding box center [90, 41] width 168 height 25
click at [611, 277] on icon at bounding box center [607, 269] width 19 height 17
click at [720, 273] on link "Altair Marketplace" at bounding box center [754, 271] width 76 height 11
